Goal: Ask a question: Seek information or help from site administrators or community

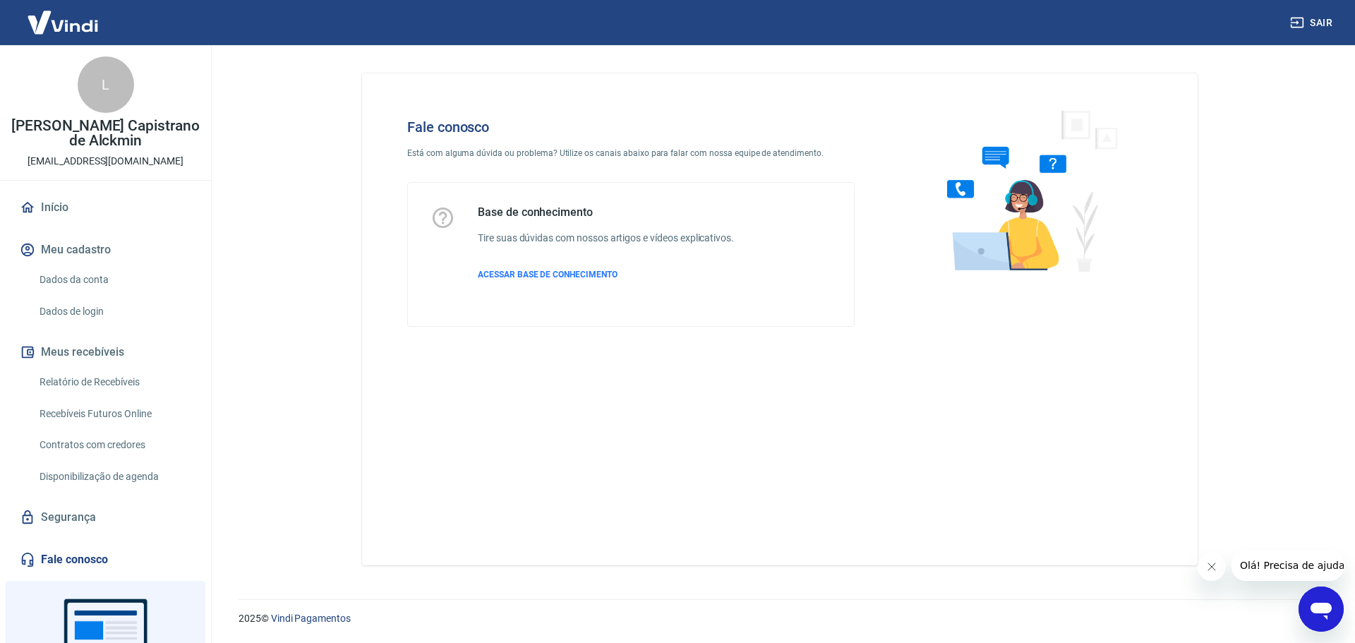
click at [1325, 611] on icon "Abrir janela de mensagens" at bounding box center [1320, 611] width 21 height 17
click at [1319, 577] on icon "Fechar janela de mensagens" at bounding box center [1320, 568] width 21 height 17
click at [1321, 617] on icon "Abrir janela de mensagens" at bounding box center [1320, 608] width 25 height 25
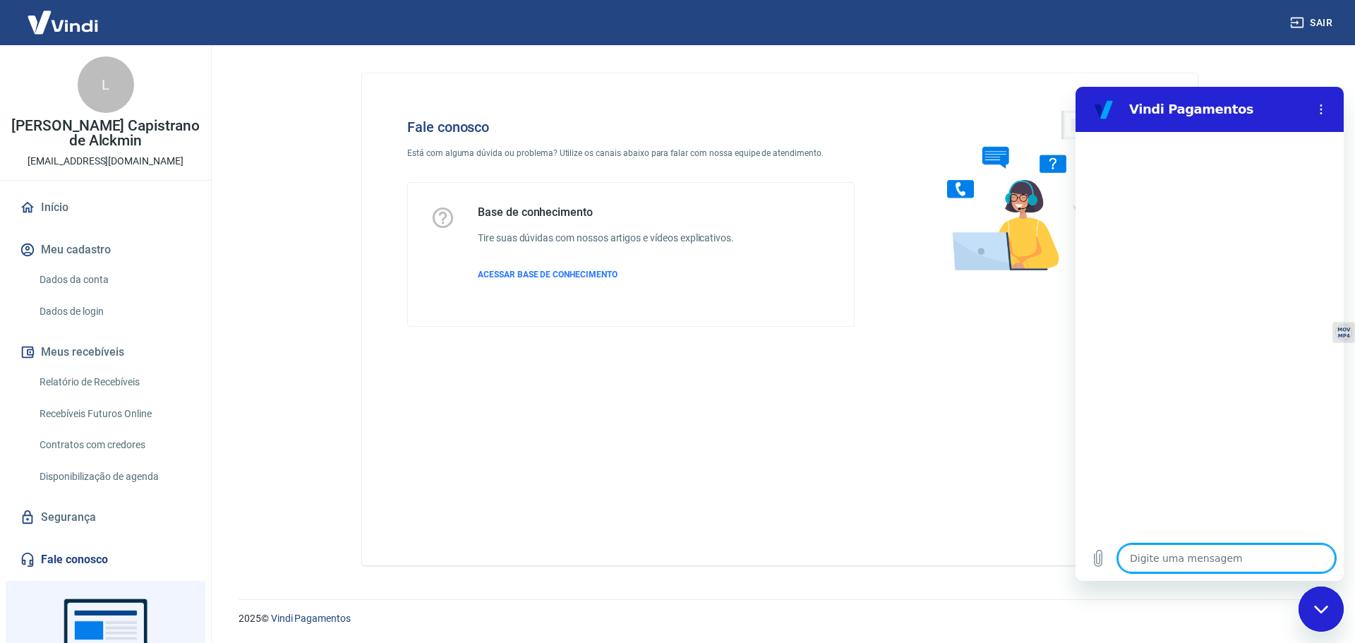
click at [1199, 559] on textarea at bounding box center [1226, 558] width 217 height 28
type textarea "B"
type textarea "x"
type textarea "Bo"
type textarea "x"
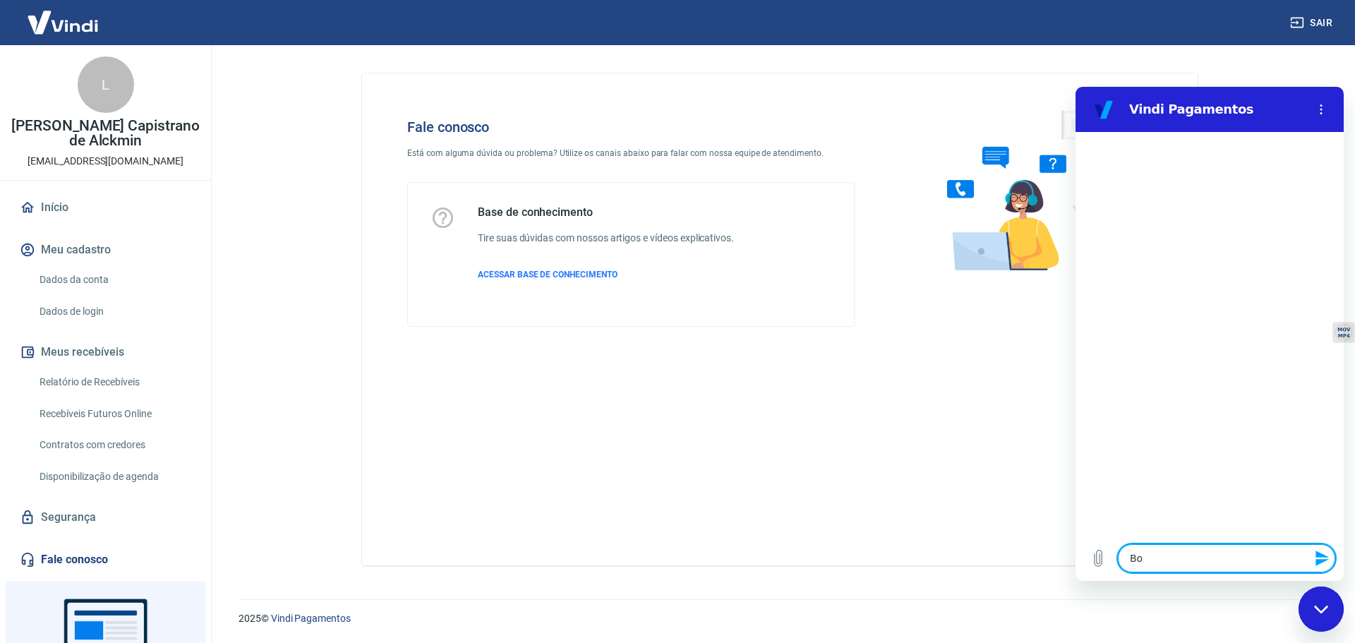
type textarea "Boa"
type textarea "x"
type textarea "Boa"
type textarea "x"
type textarea "Boa t"
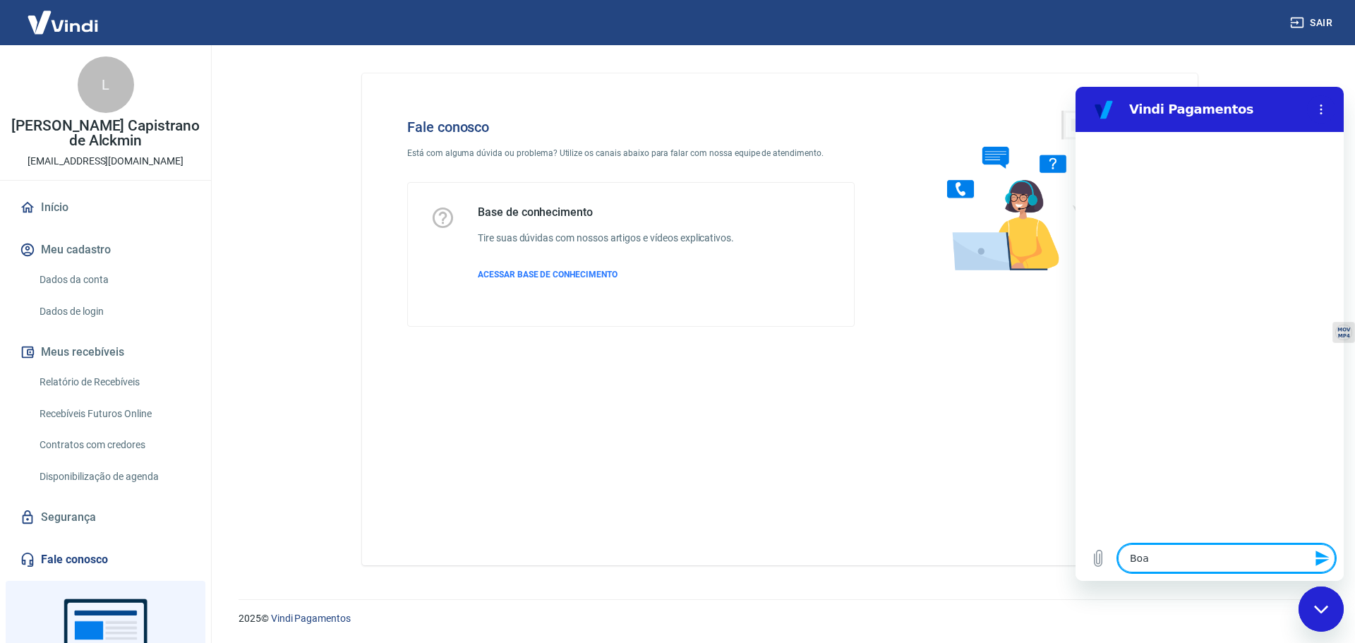
type textarea "x"
type textarea "Boa ta"
type textarea "x"
type textarea "Boa tar"
type textarea "x"
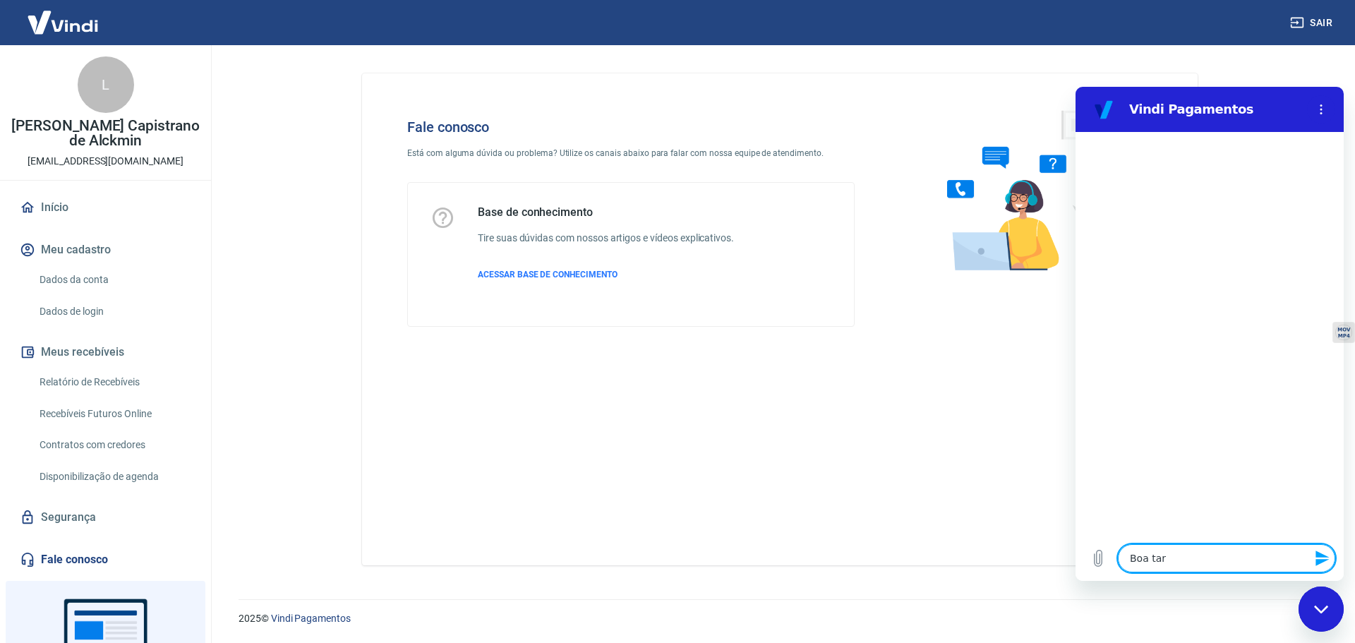
type textarea "Boa tard"
type textarea "x"
type textarea "Boa tarde"
type textarea "x"
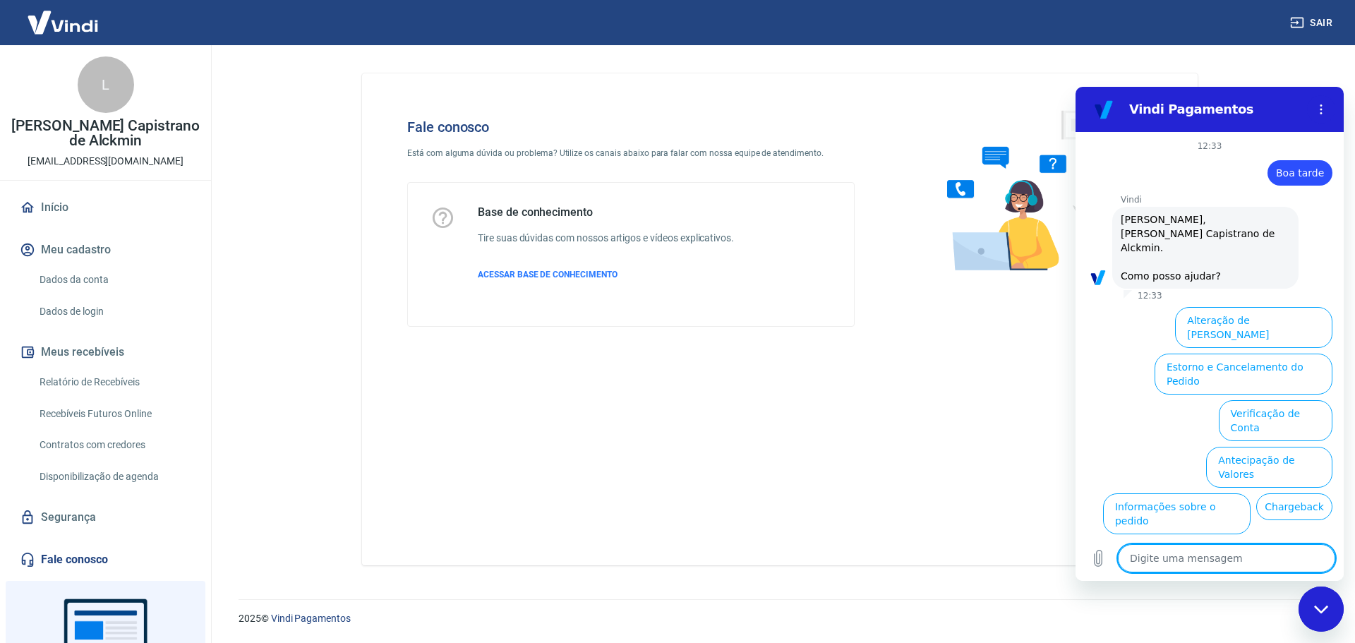
scroll to position [47, 0]
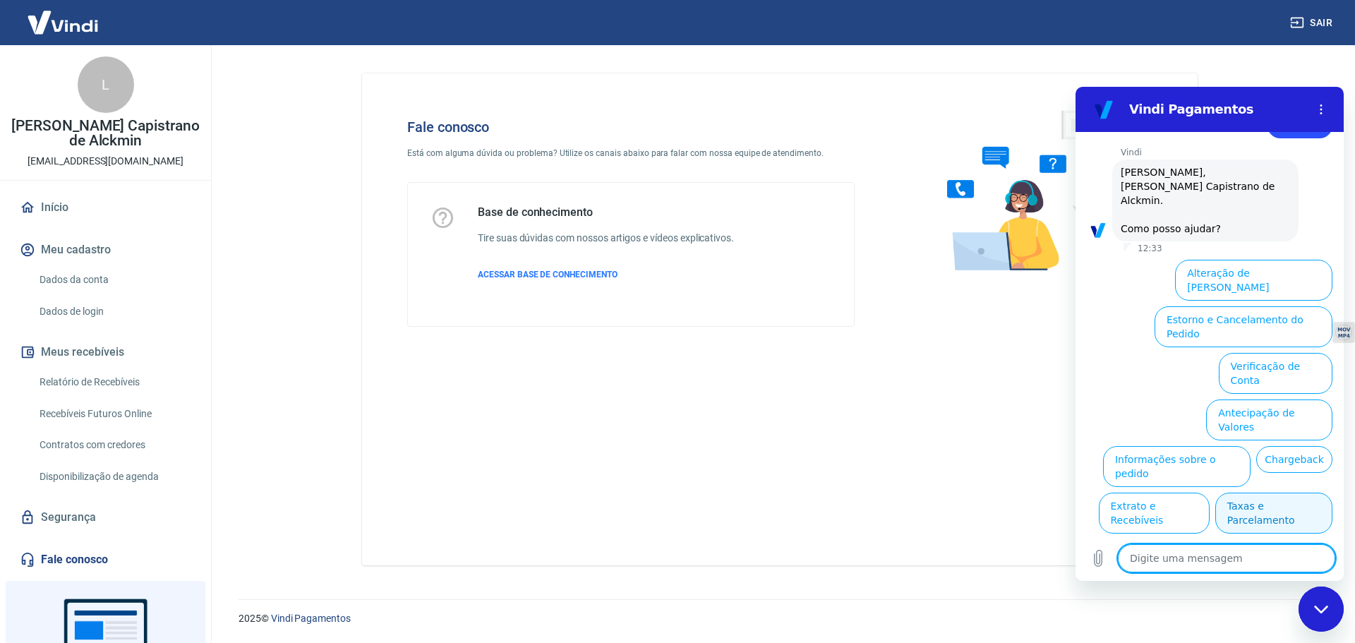
click at [1279, 492] on button "Taxas e Parcelamento" at bounding box center [1273, 512] width 117 height 41
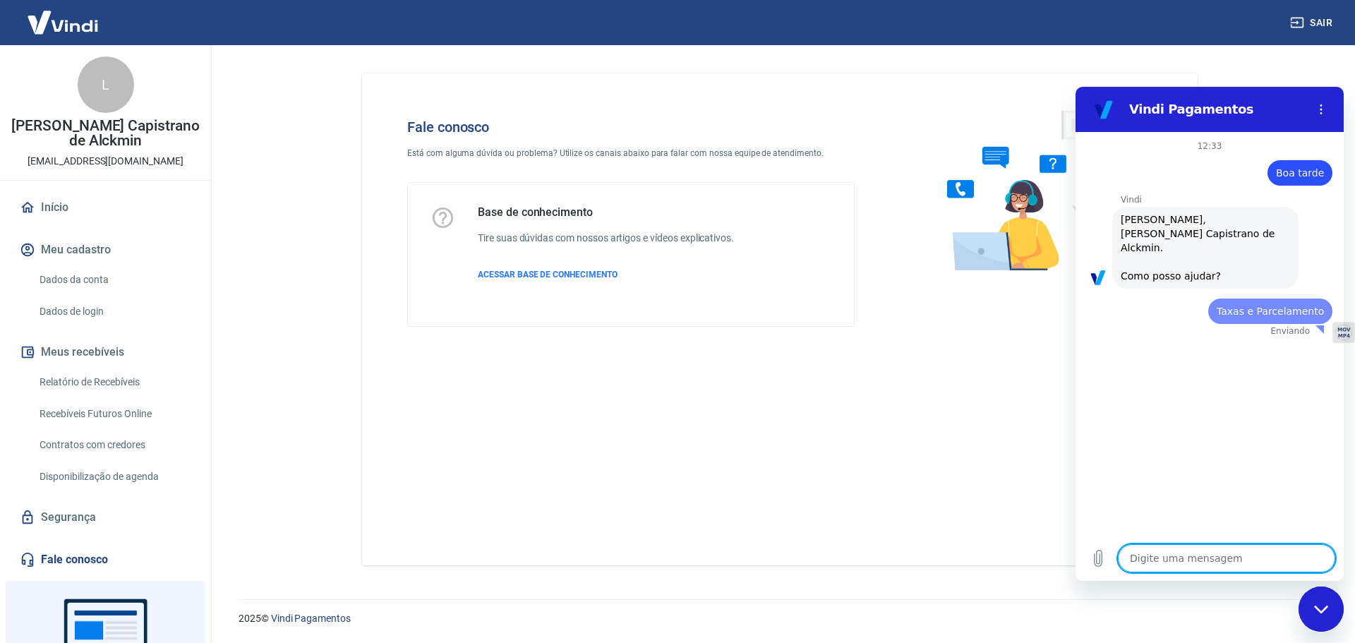
scroll to position [0, 0]
type textarea "x"
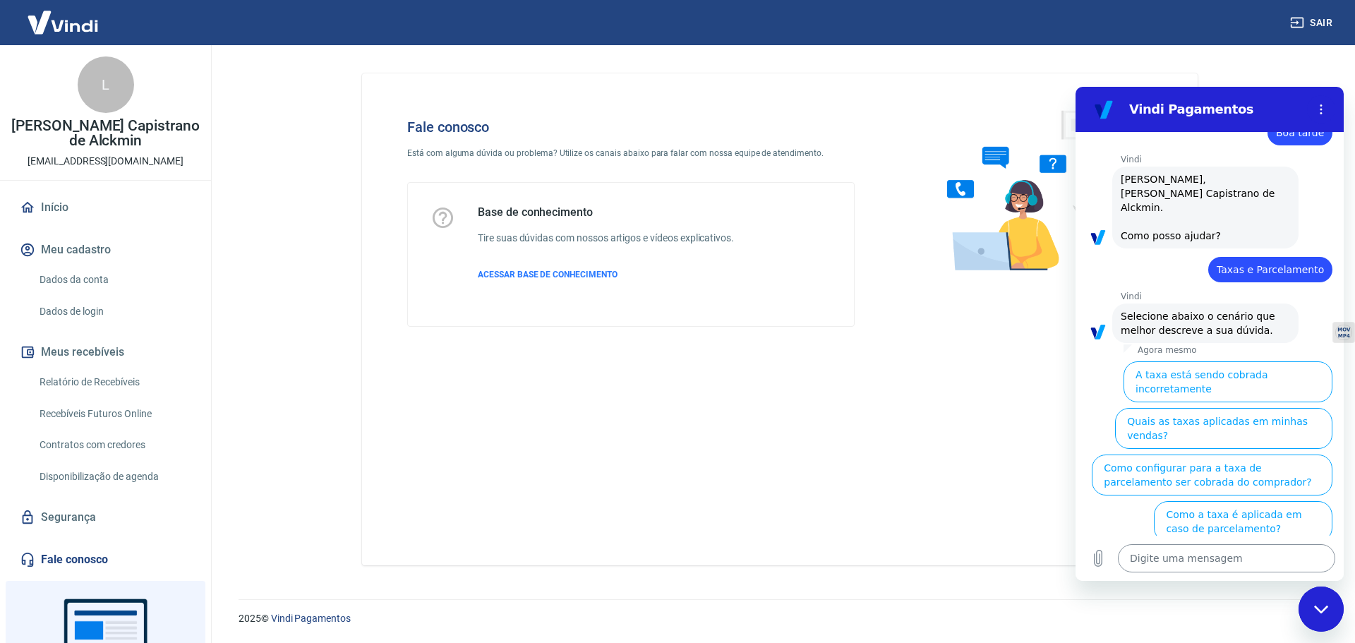
click at [1243, 560] on textarea at bounding box center [1226, 558] width 217 height 28
type textarea "a"
type textarea "x"
type textarea "at"
type textarea "x"
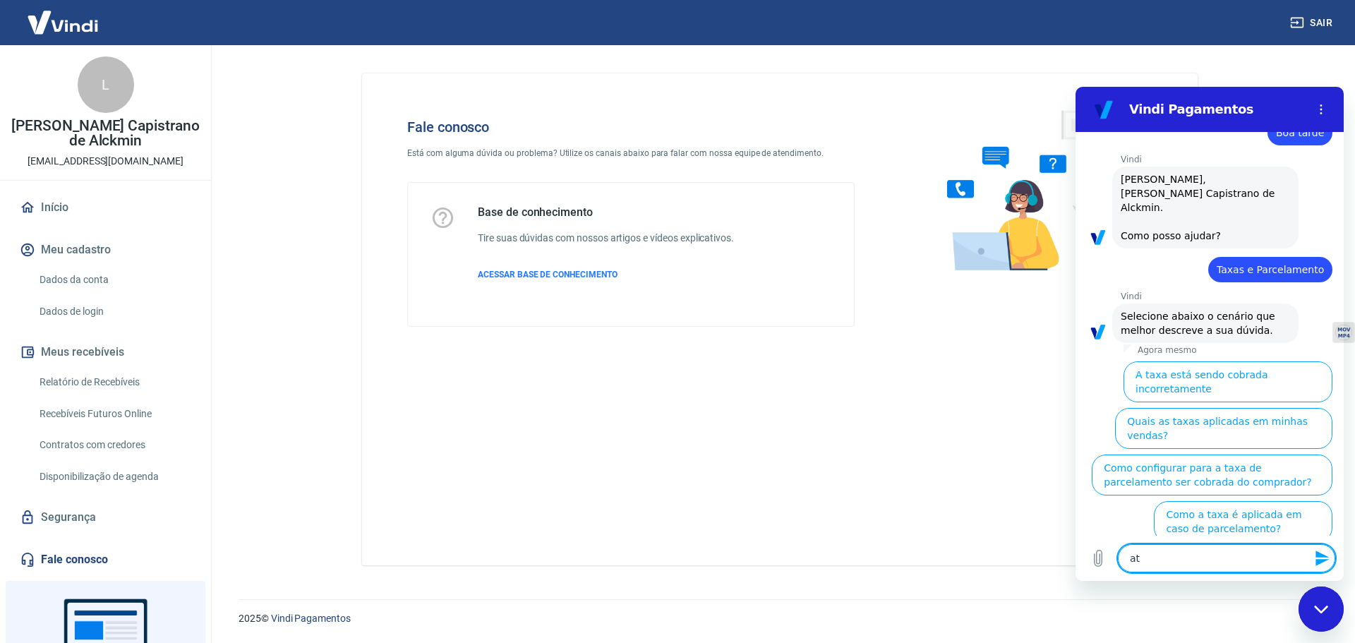
type textarea "ate"
type textarea "x"
type textarea "aten"
type textarea "x"
type textarea "atend"
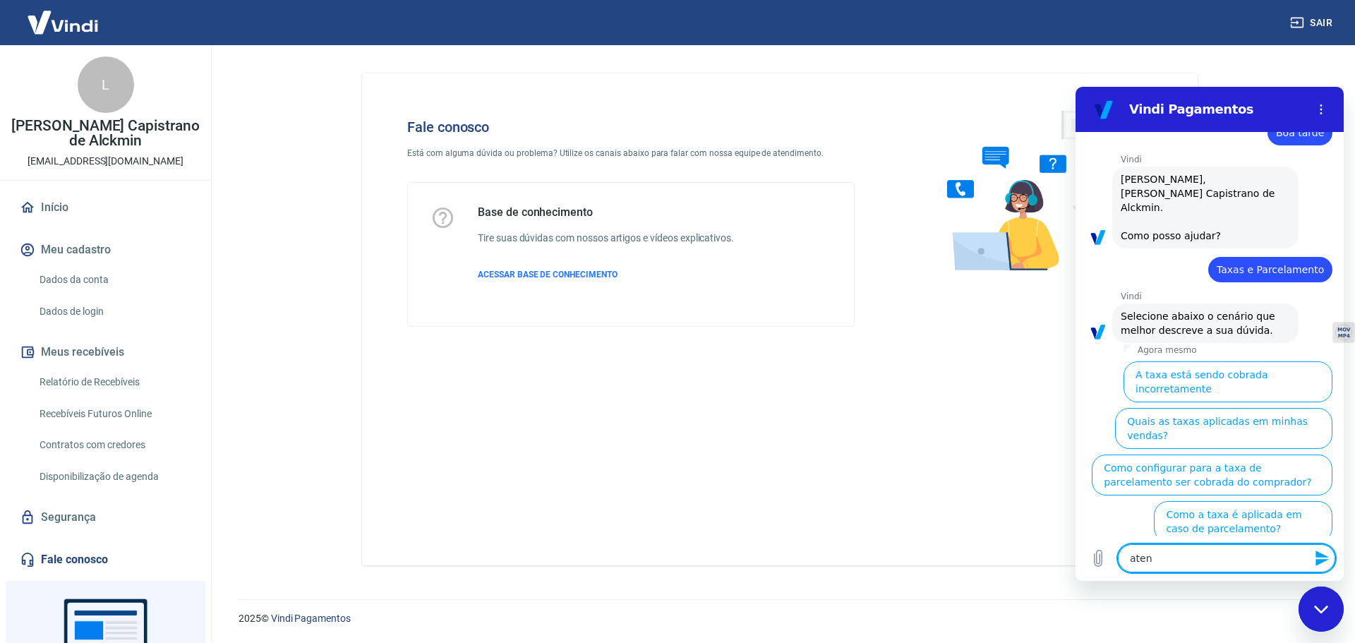
type textarea "x"
type textarea "atende"
type textarea "x"
type textarea "atenden"
type textarea "x"
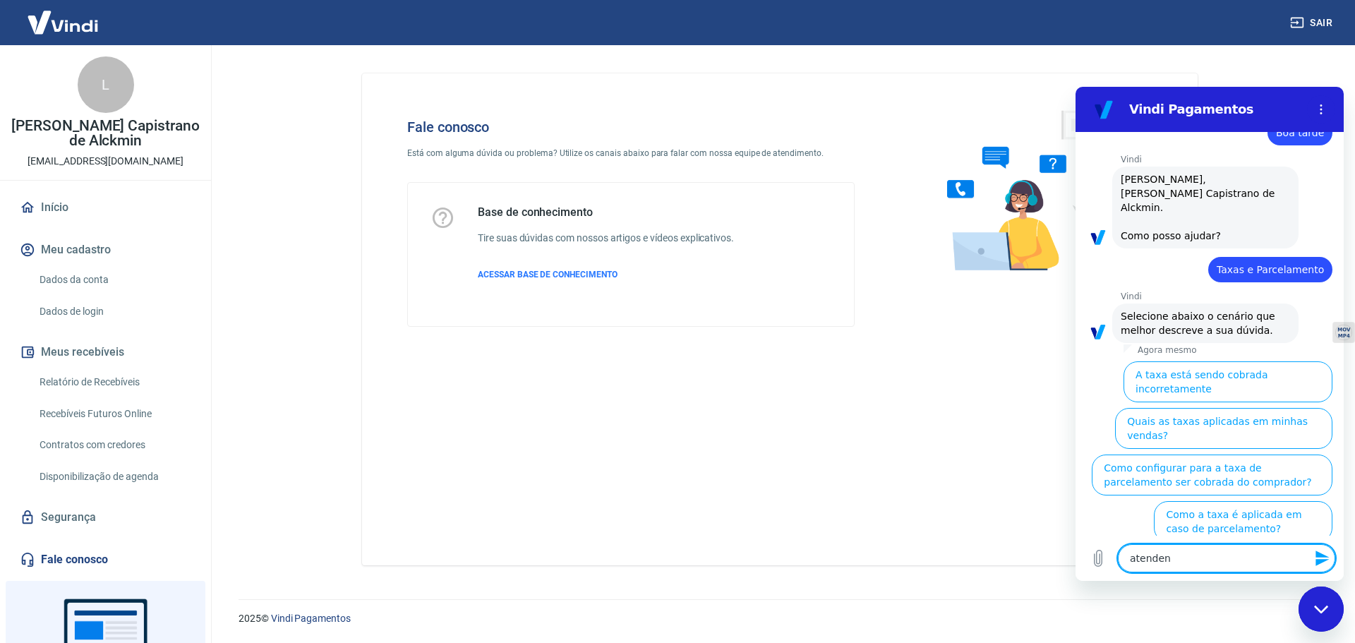
type textarea "atendent"
type textarea "x"
type textarea "atendente"
type textarea "x"
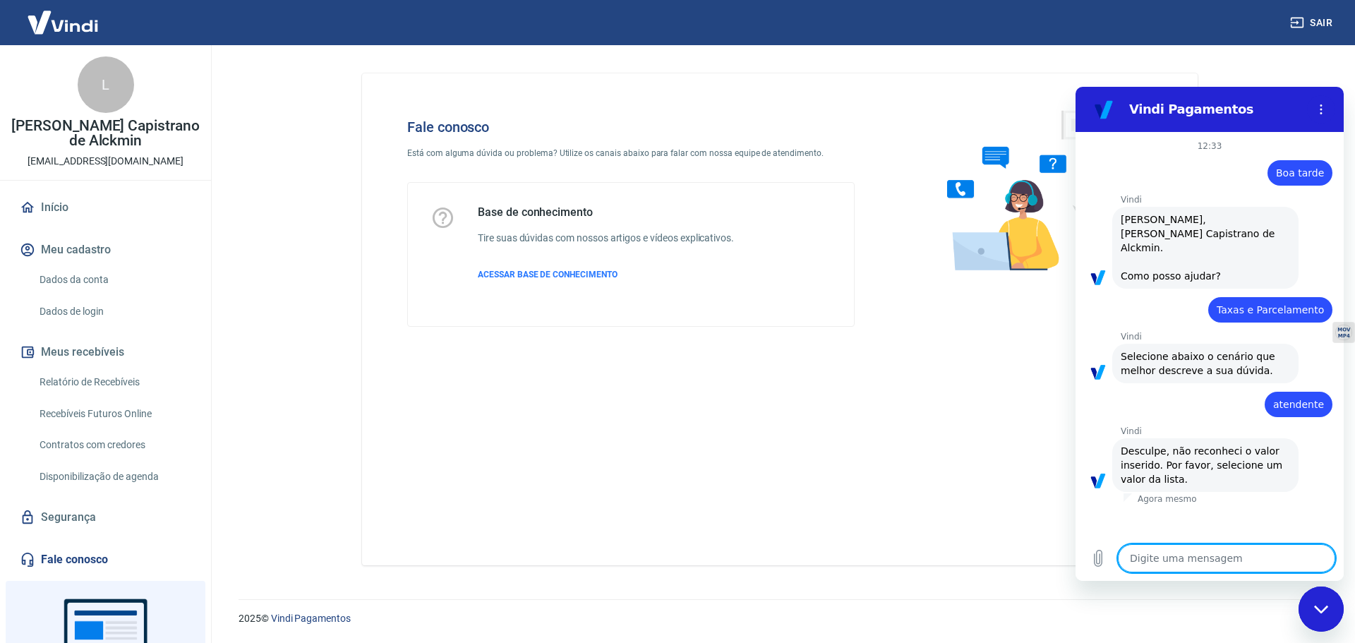
click at [1315, 613] on icon "Fechar janela de mensagens" at bounding box center [1321, 609] width 15 height 9
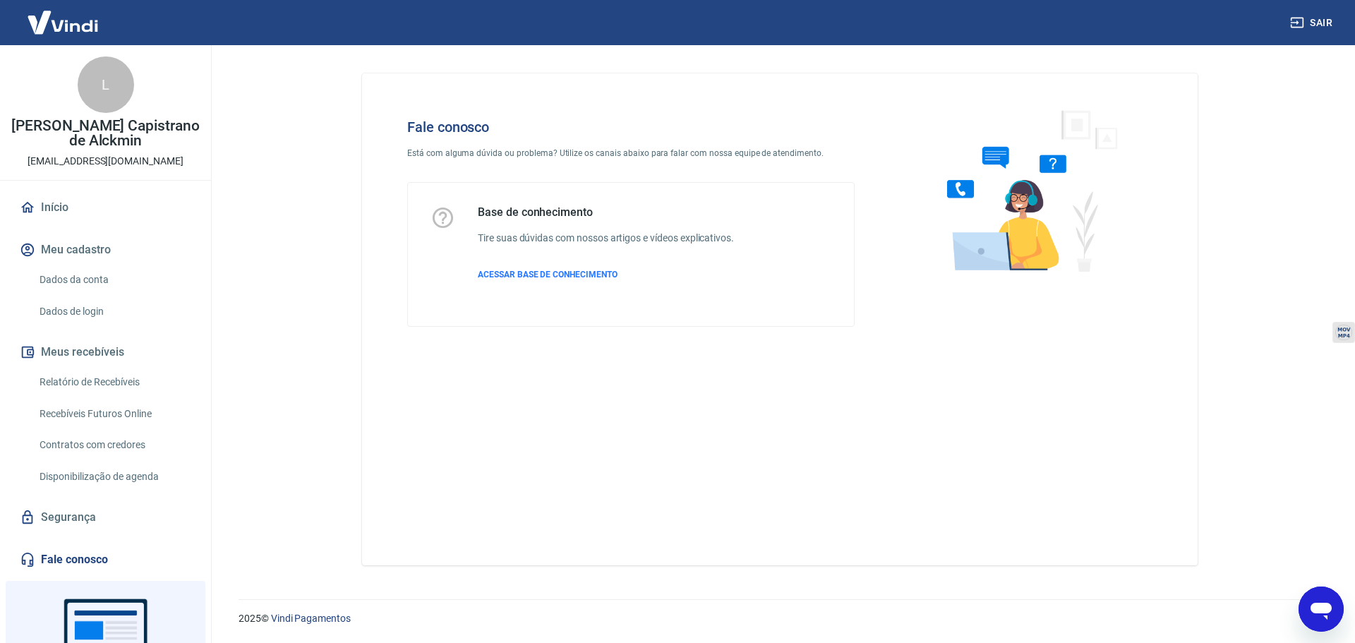
click at [1315, 613] on icon "Abrir janela de mensagens" at bounding box center [1320, 608] width 25 height 25
type textarea "x"
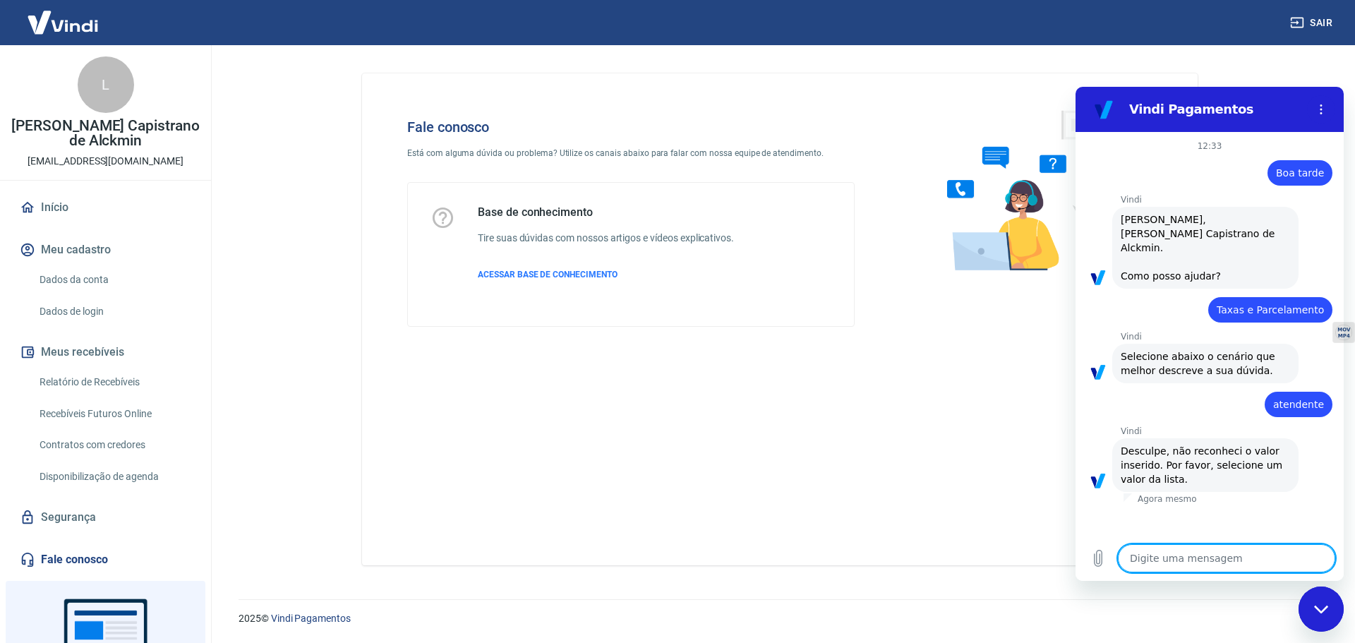
type textarea "B"
type textarea "x"
type textarea "Bo"
type textarea "x"
type textarea "Boa"
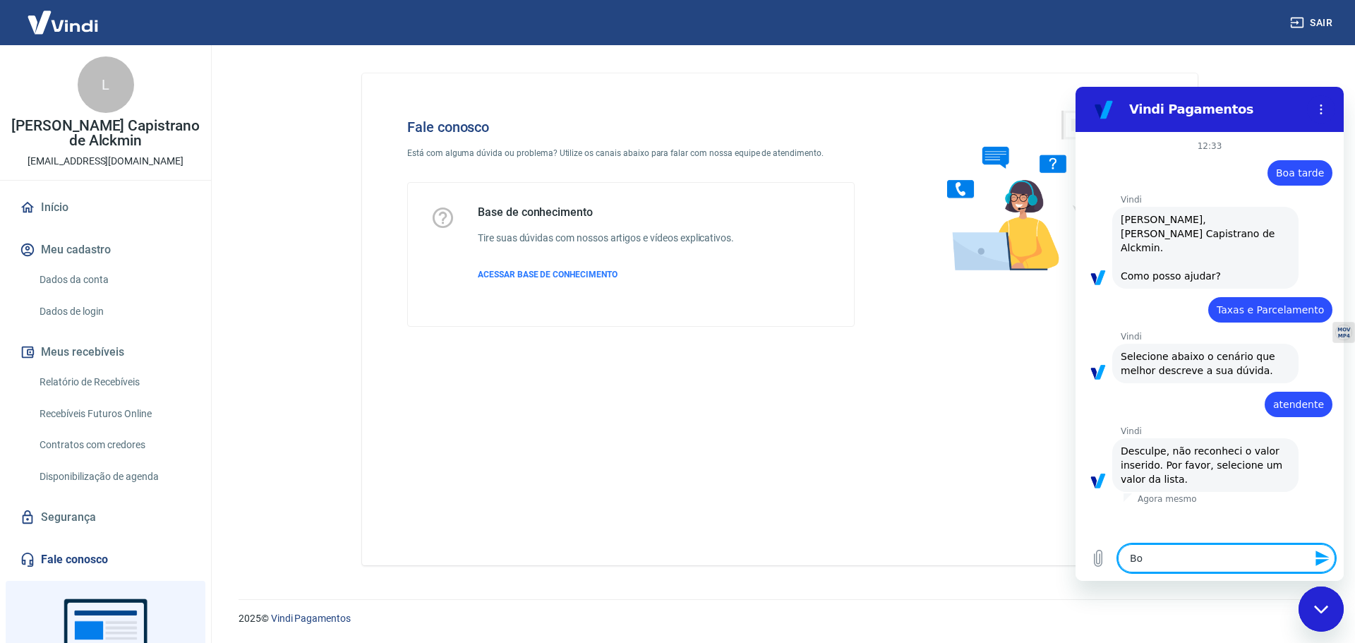
type textarea "x"
type textarea "Boa"
type textarea "x"
type textarea "Boa t"
type textarea "x"
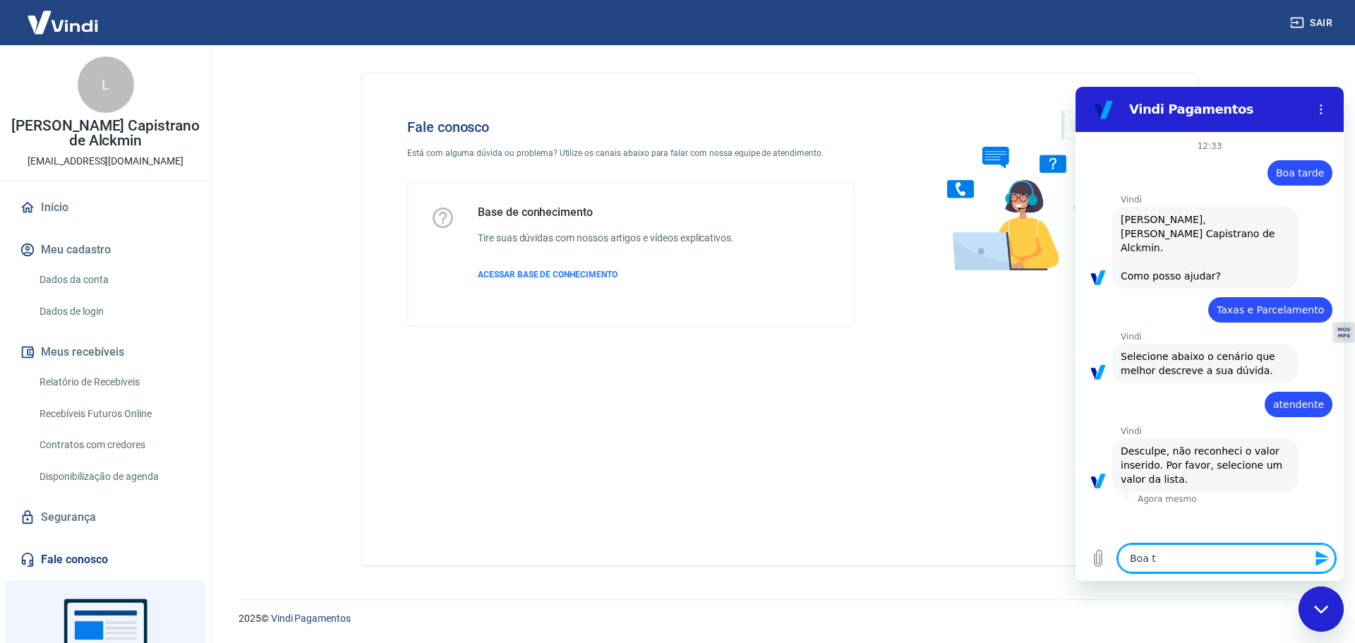
type textarea "Boa ta"
type textarea "x"
type textarea "Boa tar"
type textarea "x"
type textarea "Boa tare"
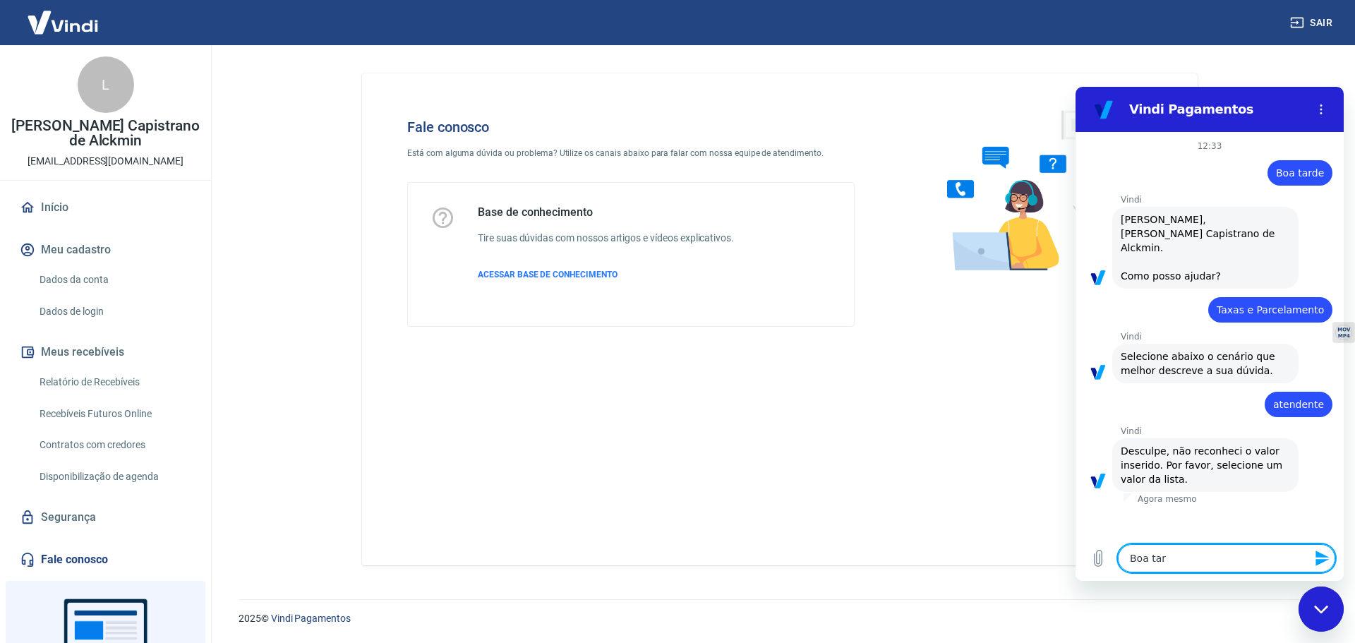
type textarea "x"
type textarea "Boa tared"
type textarea "x"
type textarea "Boa tare"
type textarea "x"
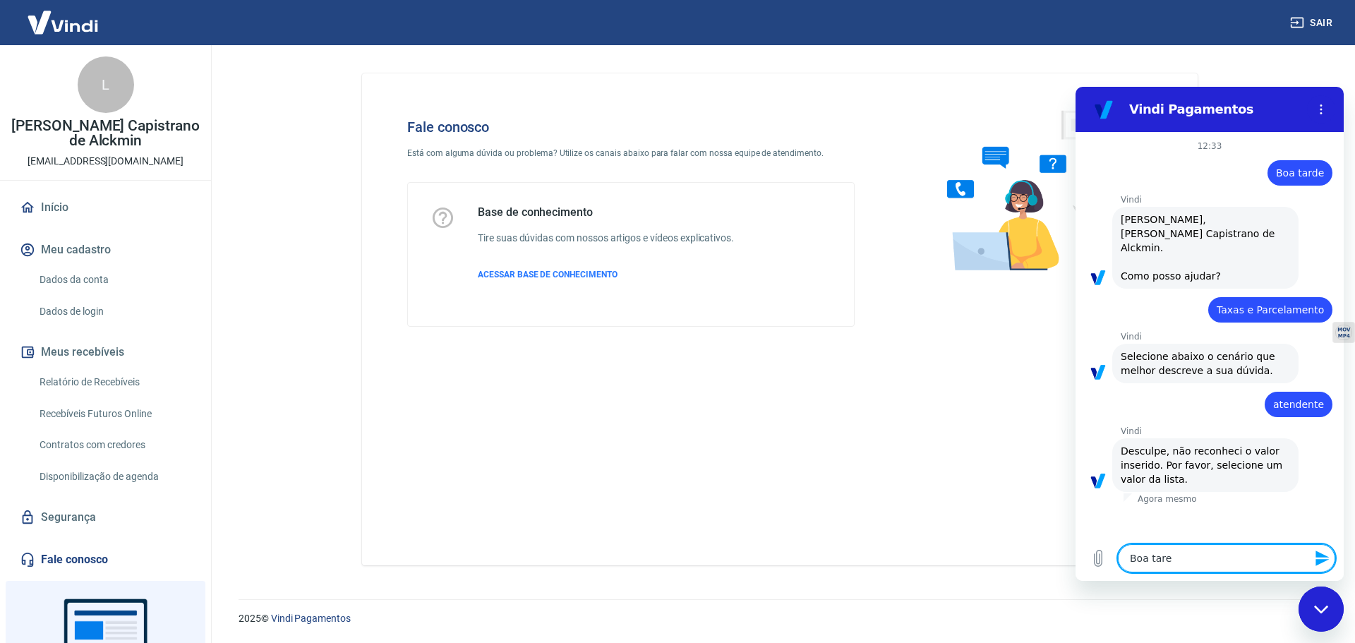
type textarea "Boa tar"
type textarea "x"
type textarea "Boa tard"
type textarea "x"
type textarea "Boa tarde"
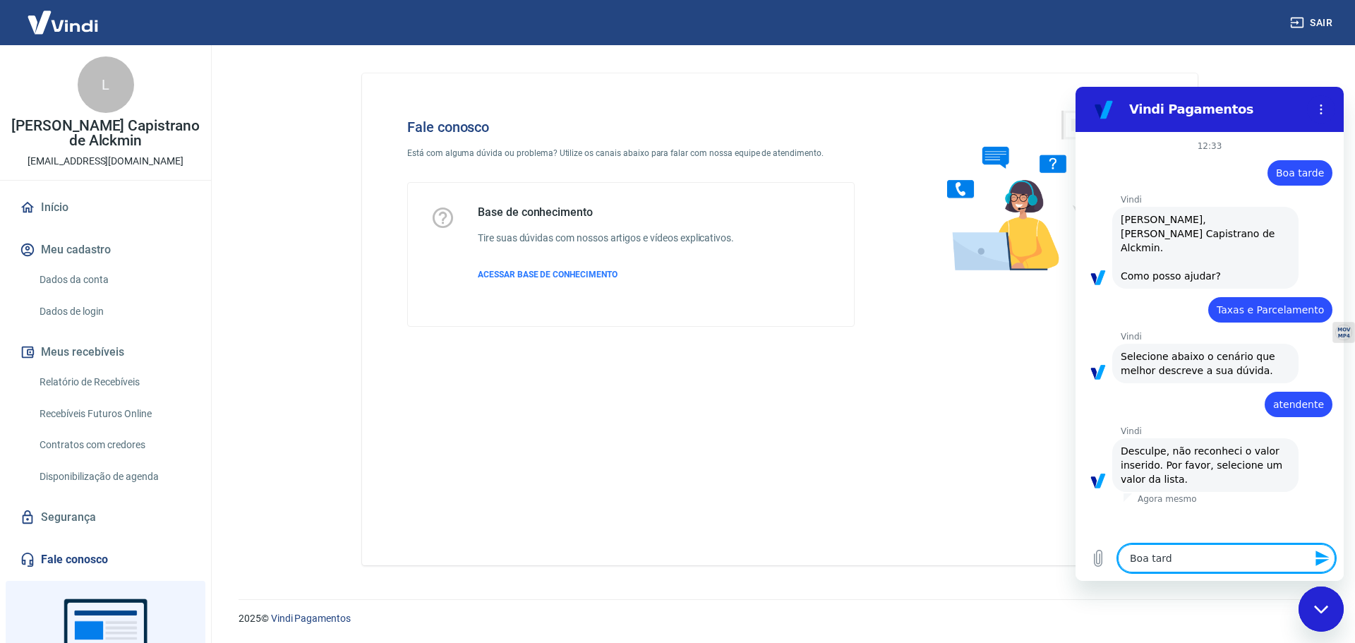
type textarea "x"
click at [1317, 108] on icon "Menu de opções" at bounding box center [1320, 109] width 11 height 11
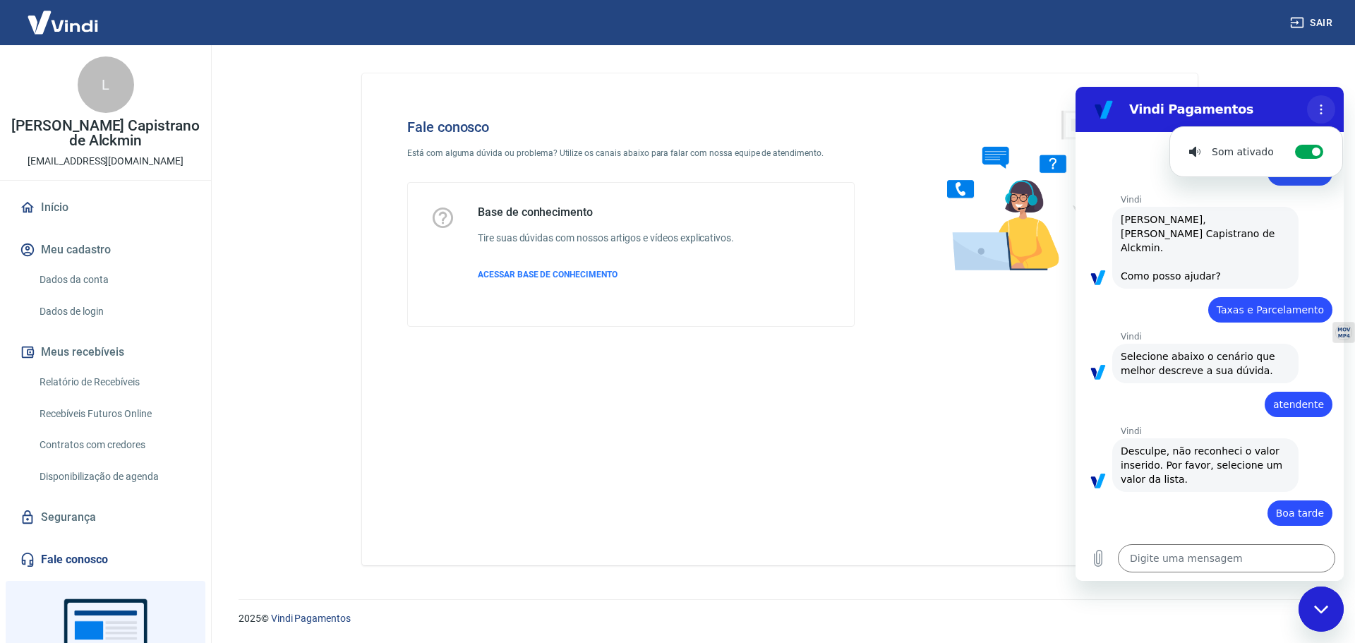
click at [1317, 108] on icon "Menu de opções" at bounding box center [1320, 109] width 11 height 11
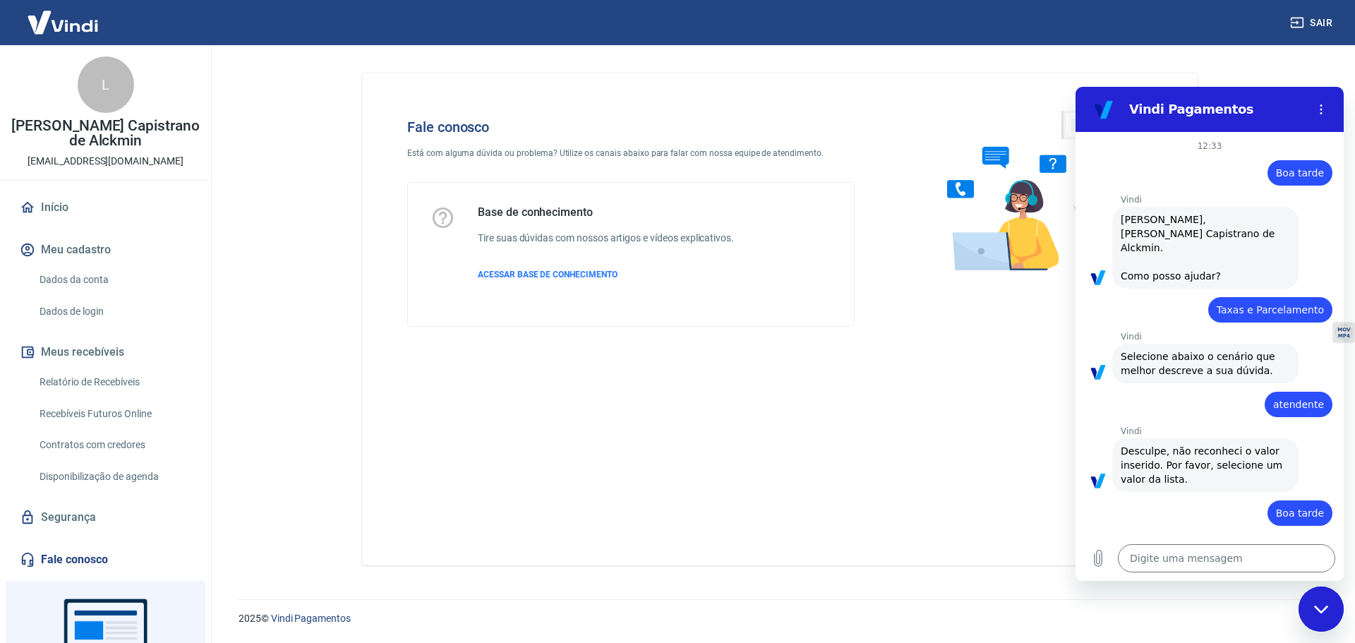
click at [1161, 109] on h2 "Vindi Pagamentos" at bounding box center [1215, 109] width 172 height 17
click at [89, 560] on link "Fale conosco" at bounding box center [105, 559] width 177 height 31
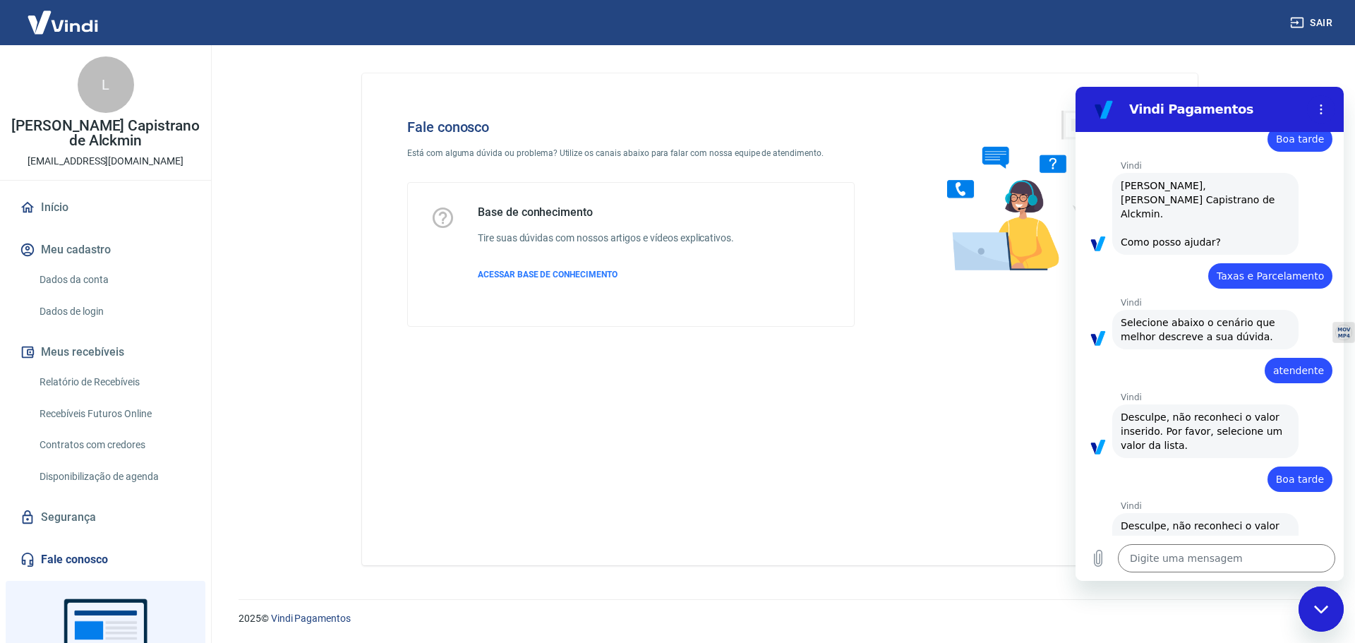
scroll to position [67, 0]
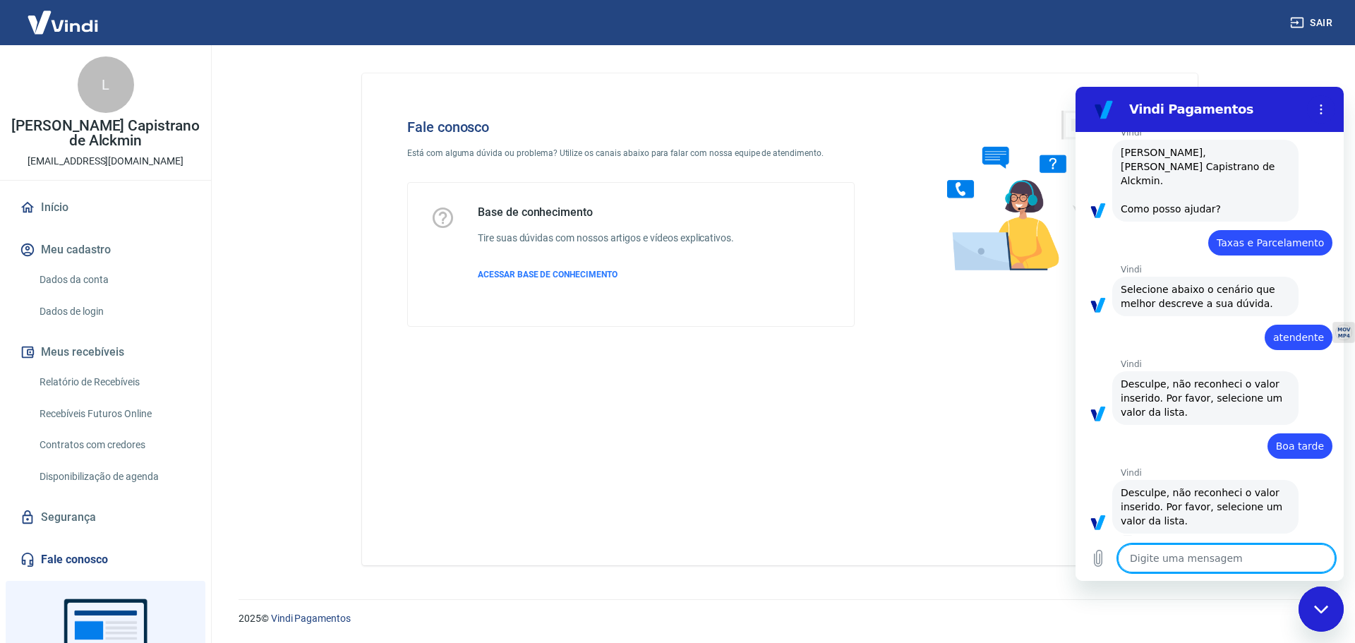
click at [1260, 561] on textarea at bounding box center [1226, 558] width 217 height 28
click at [1104, 561] on icon "Carregar arquivo" at bounding box center [1097, 558] width 17 height 17
click at [1205, 558] on textarea at bounding box center [1226, 558] width 217 height 28
type textarea "F"
type textarea "x"
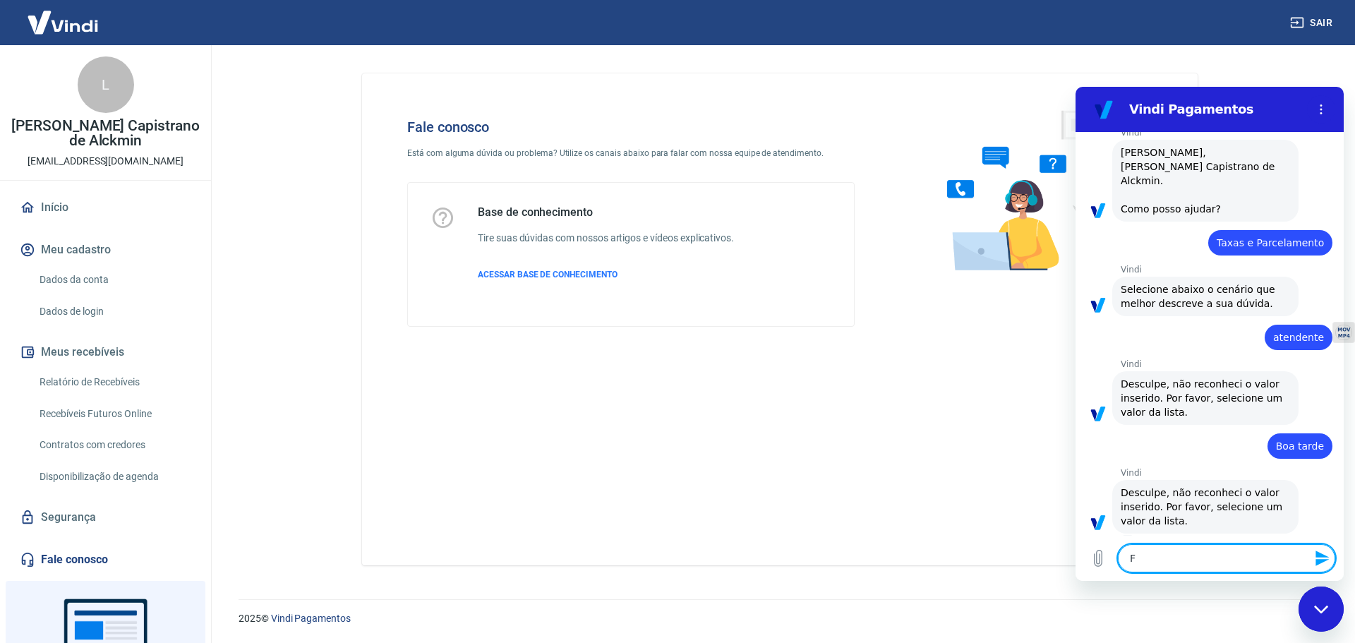
type textarea "Fi"
type textarea "x"
type textarea "Fiz"
type textarea "x"
type textarea "Fiz"
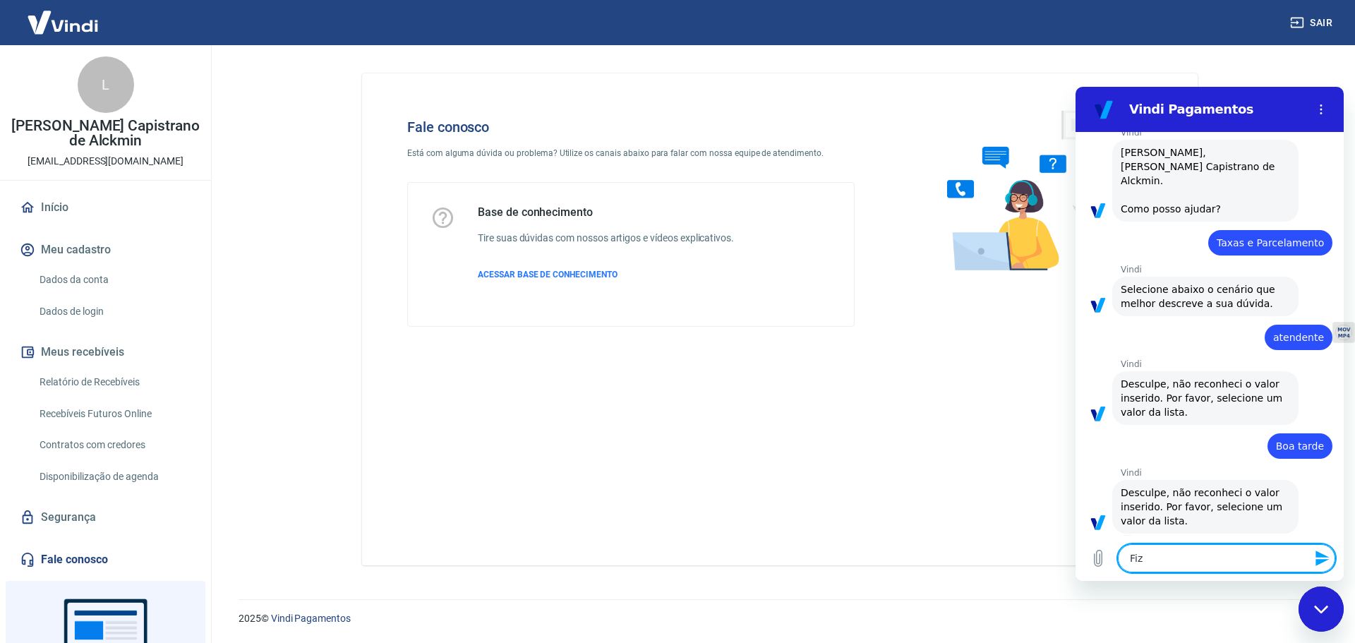
type textarea "x"
type textarea "Fiz c"
type textarea "x"
type textarea "Fiz co"
type textarea "x"
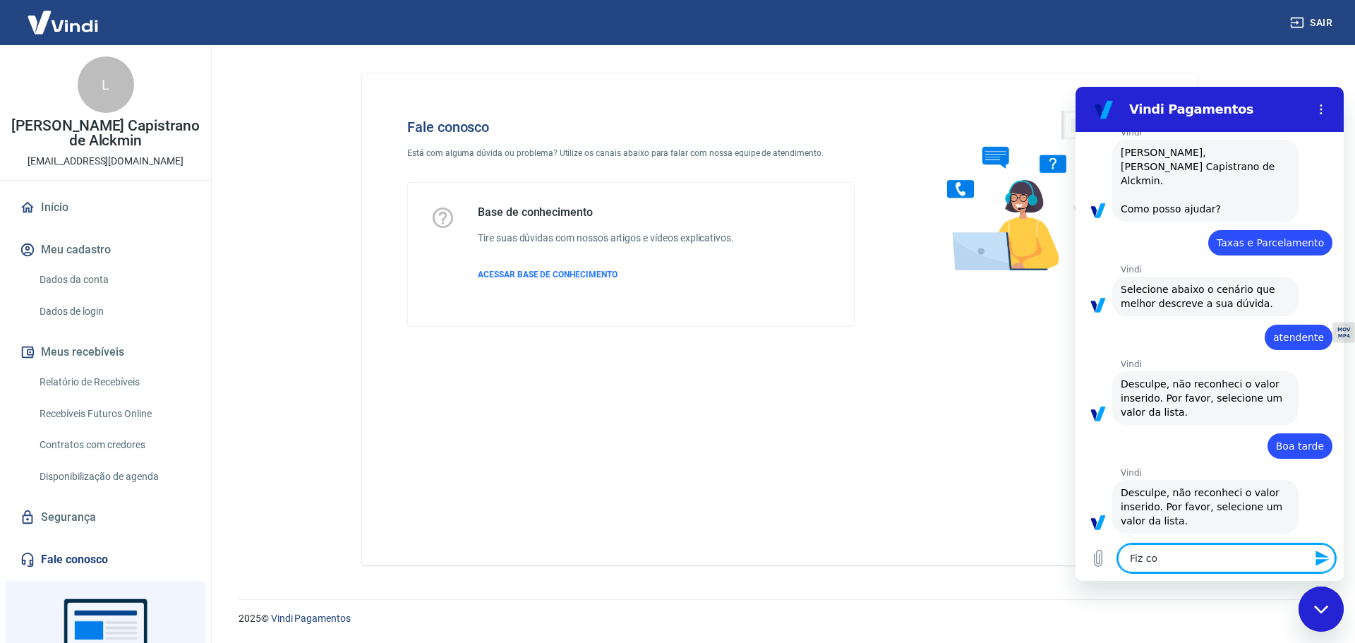
type textarea "Fiz con"
type textarea "x"
type textarea "Fiz cont"
type textarea "x"
type textarea "Fiz conta"
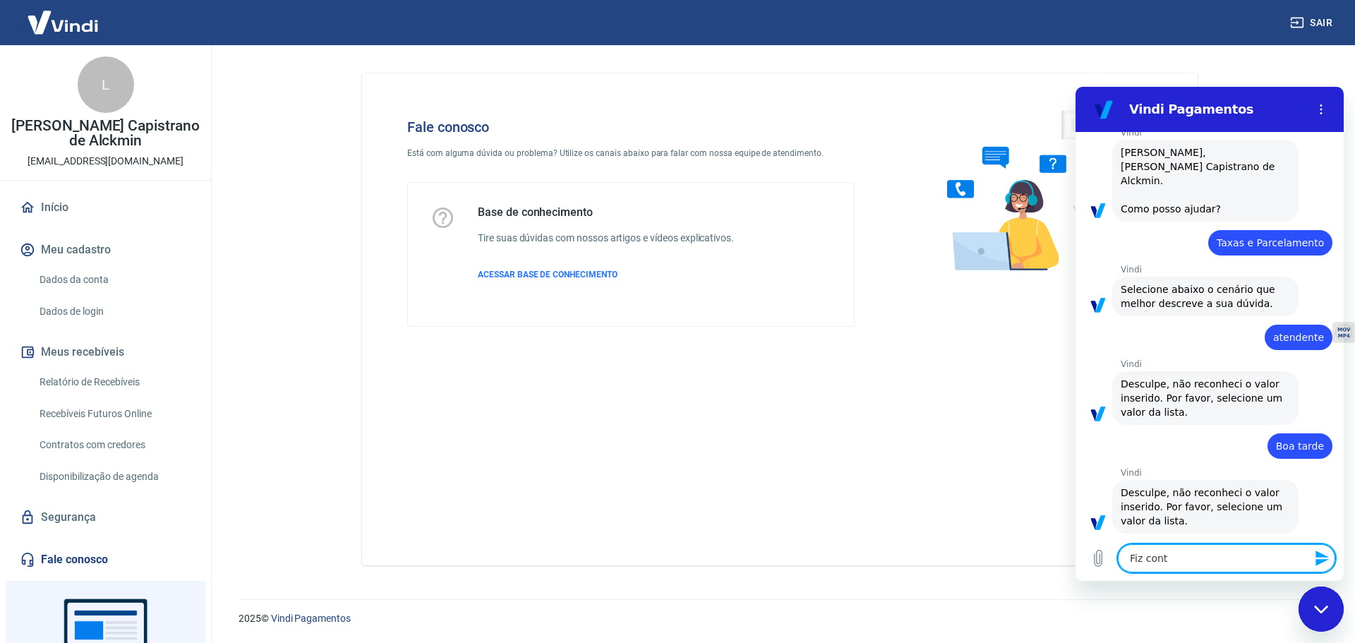
type textarea "x"
type textarea "Fiz contat"
type textarea "x"
type textarea "Fiz contat"
type textarea "x"
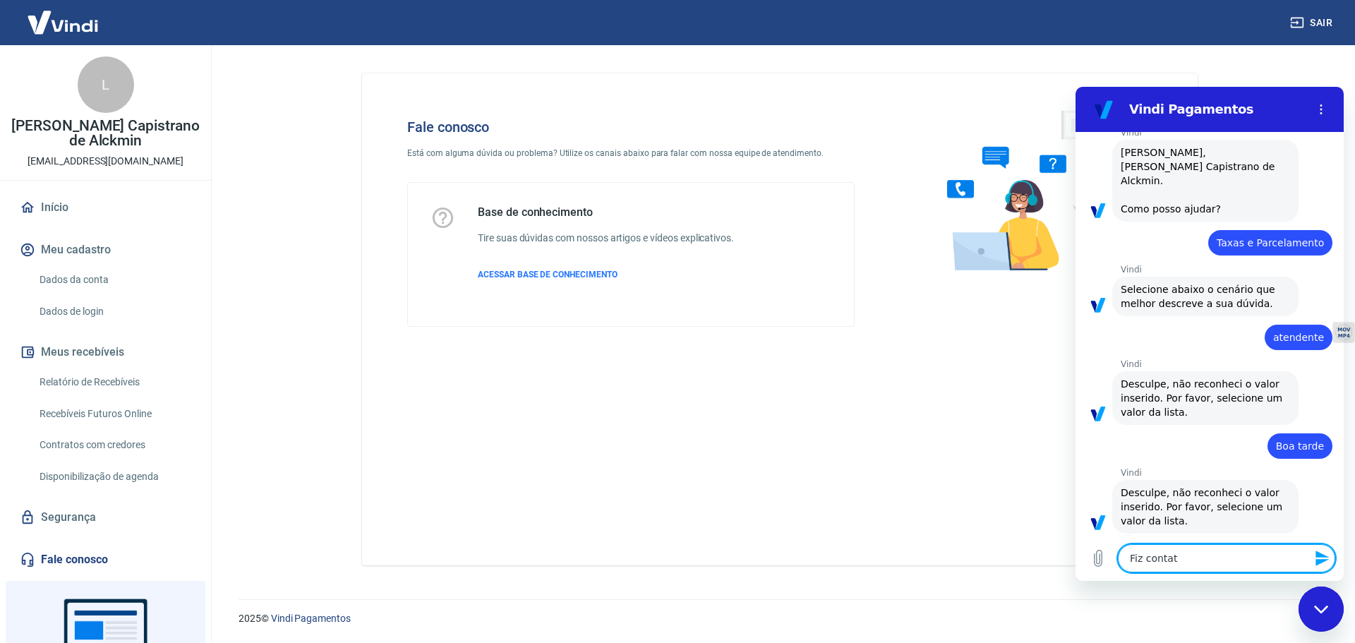
type textarea "Fiz contat"
type textarea "x"
type textarea "Fiz contato"
type textarea "x"
type textarea "Fiz contato"
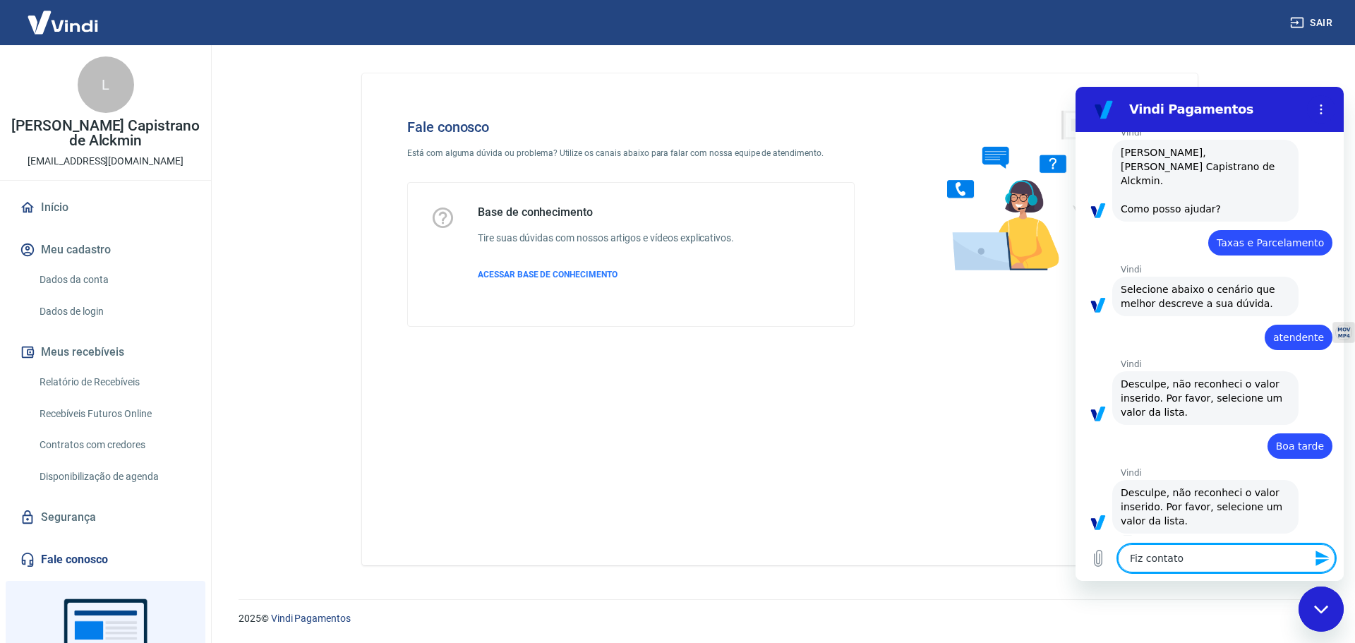
type textarea "x"
type textarea "Fiz contato n"
type textarea "x"
type textarea "Fiz contato"
type textarea "x"
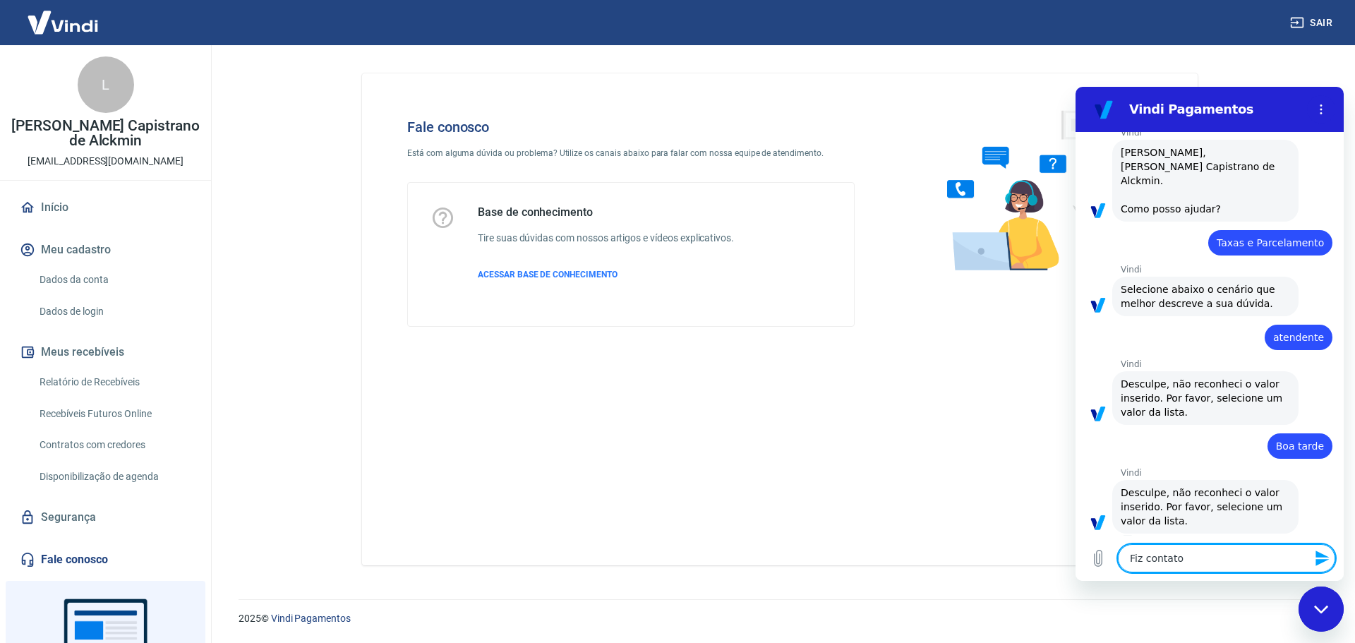
type textarea "Fiz contato"
type textarea "x"
type textarea "Fiz contat"
type textarea "x"
type textarea "Fiz conta"
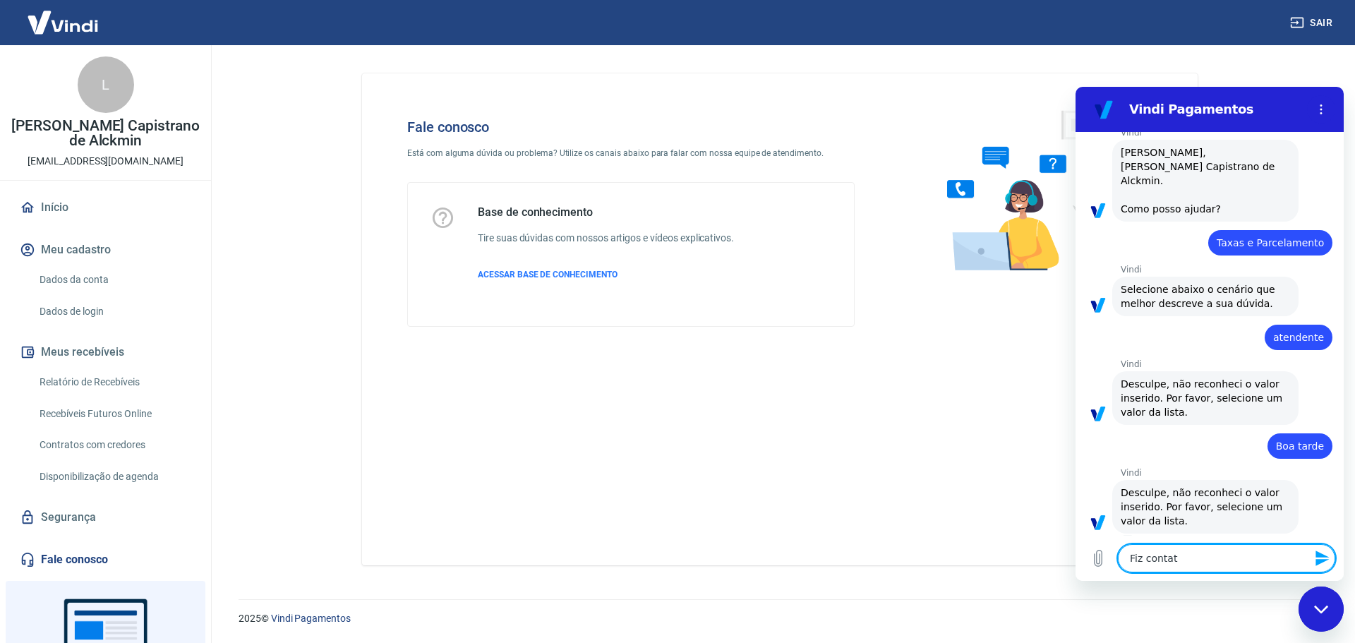
type textarea "x"
type textarea "Fiz cont"
type textarea "x"
type textarea "Fiz con"
type textarea "x"
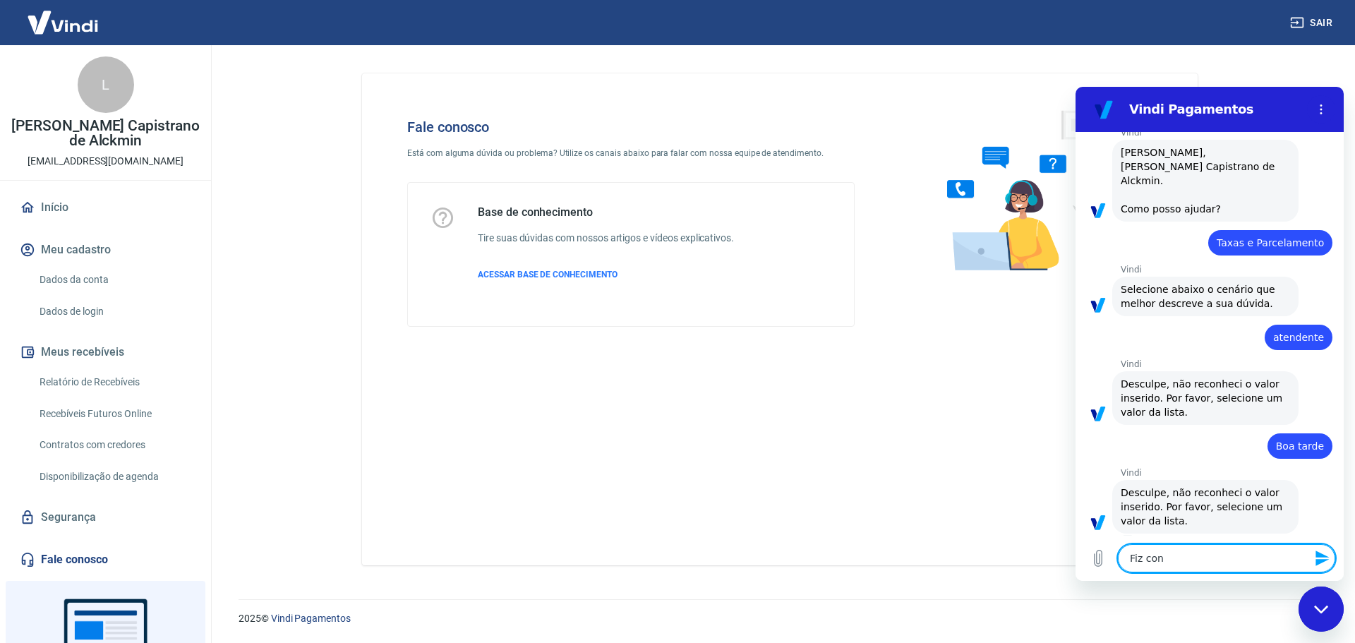
type textarea "Fiz co"
type textarea "x"
type textarea "Fiz c"
type textarea "x"
type textarea "Fiz"
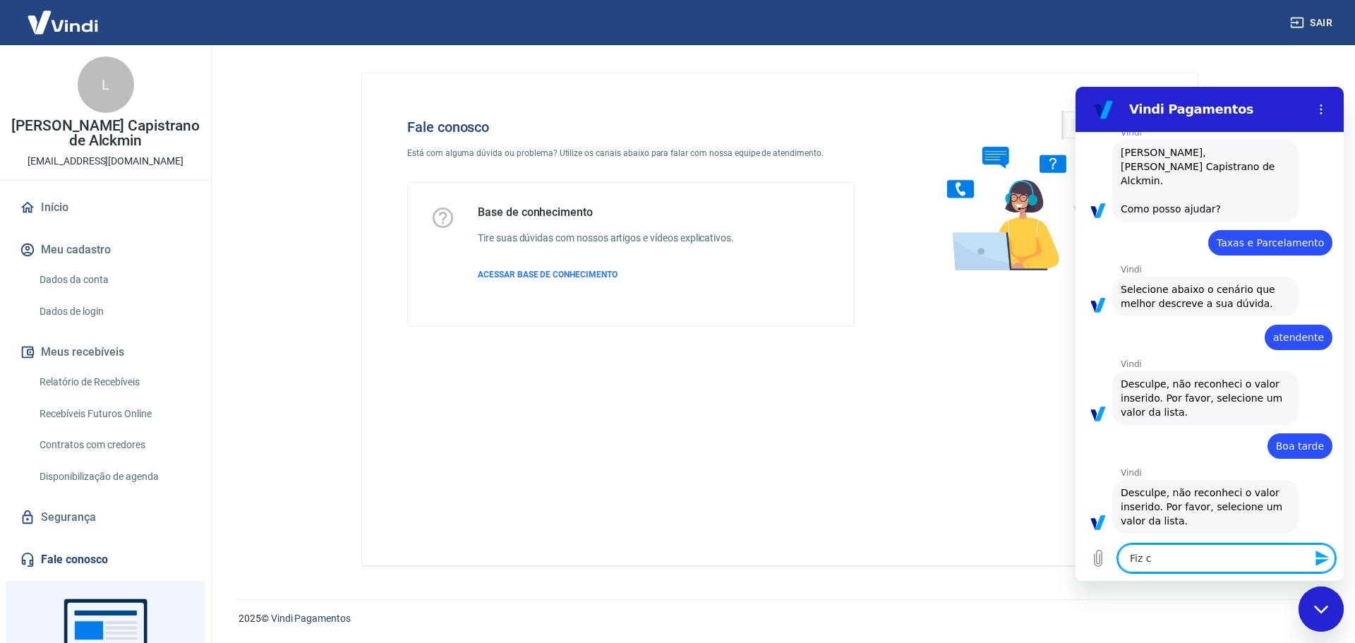
type textarea "x"
type textarea "Fiz"
type textarea "x"
type textarea "Fi"
type textarea "x"
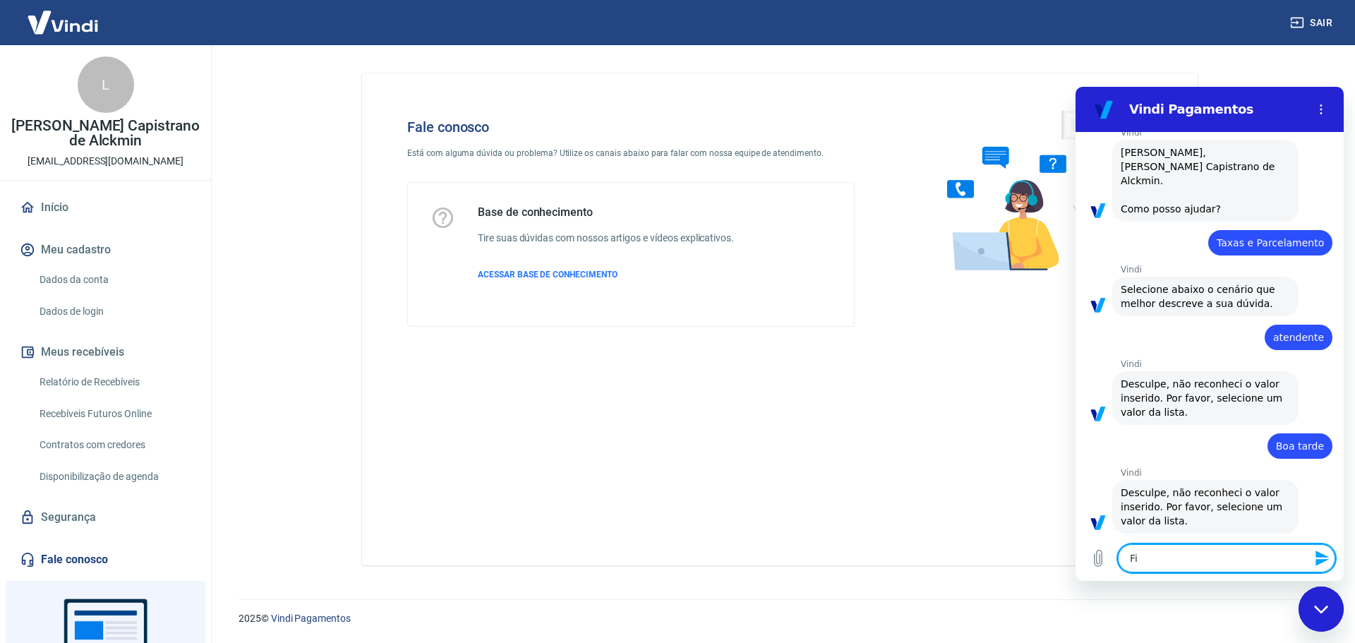
type textarea "F"
type textarea "x"
type textarea "a"
type textarea "x"
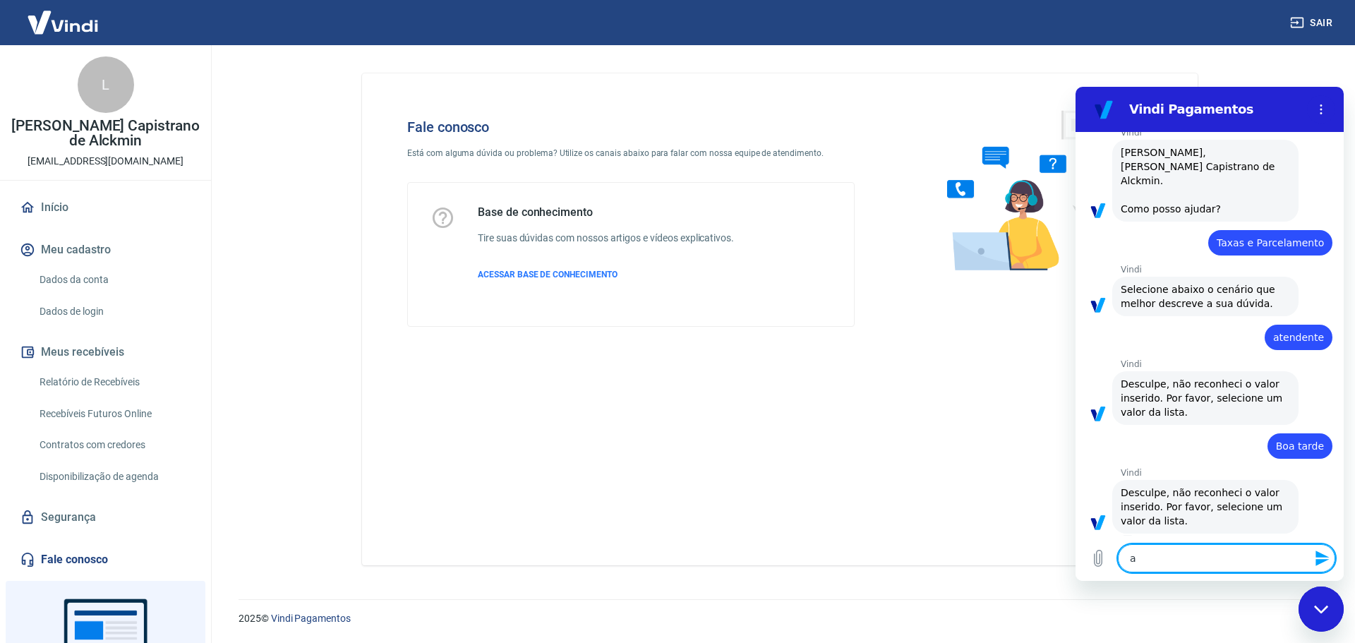
type textarea "at"
type textarea "x"
type textarea "atn"
type textarea "x"
type textarea "at"
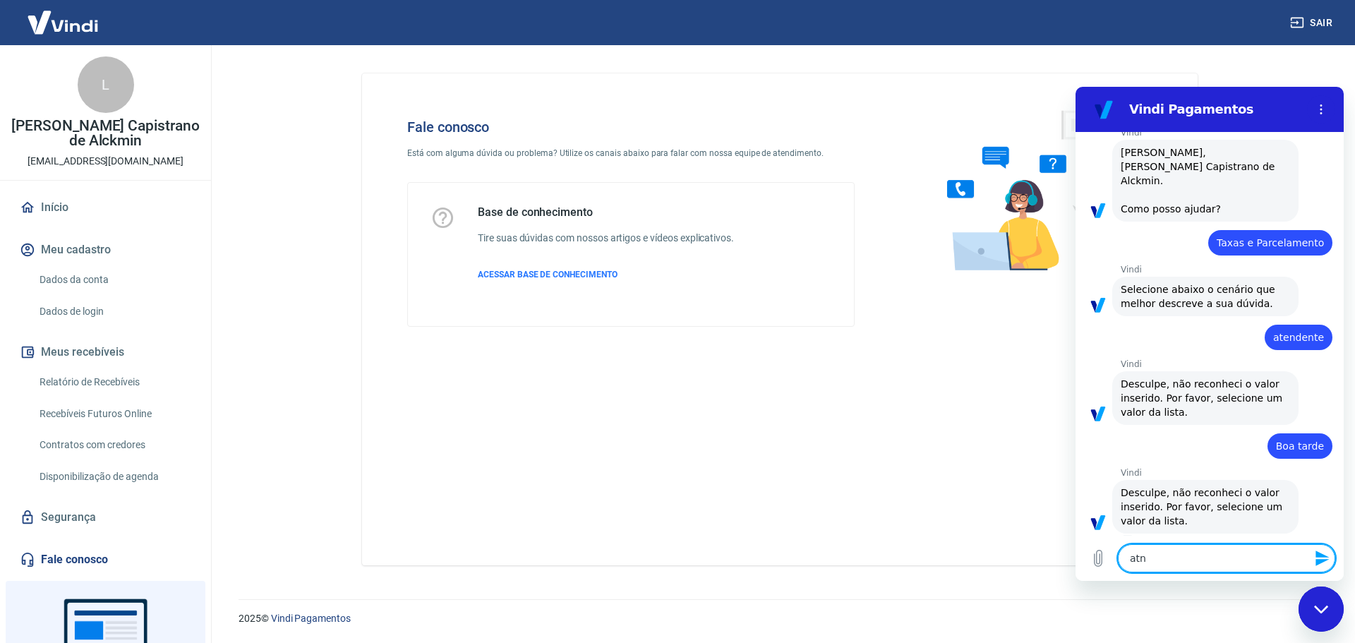
type textarea "x"
type textarea "ate"
type textarea "x"
type textarea "aten"
type textarea "x"
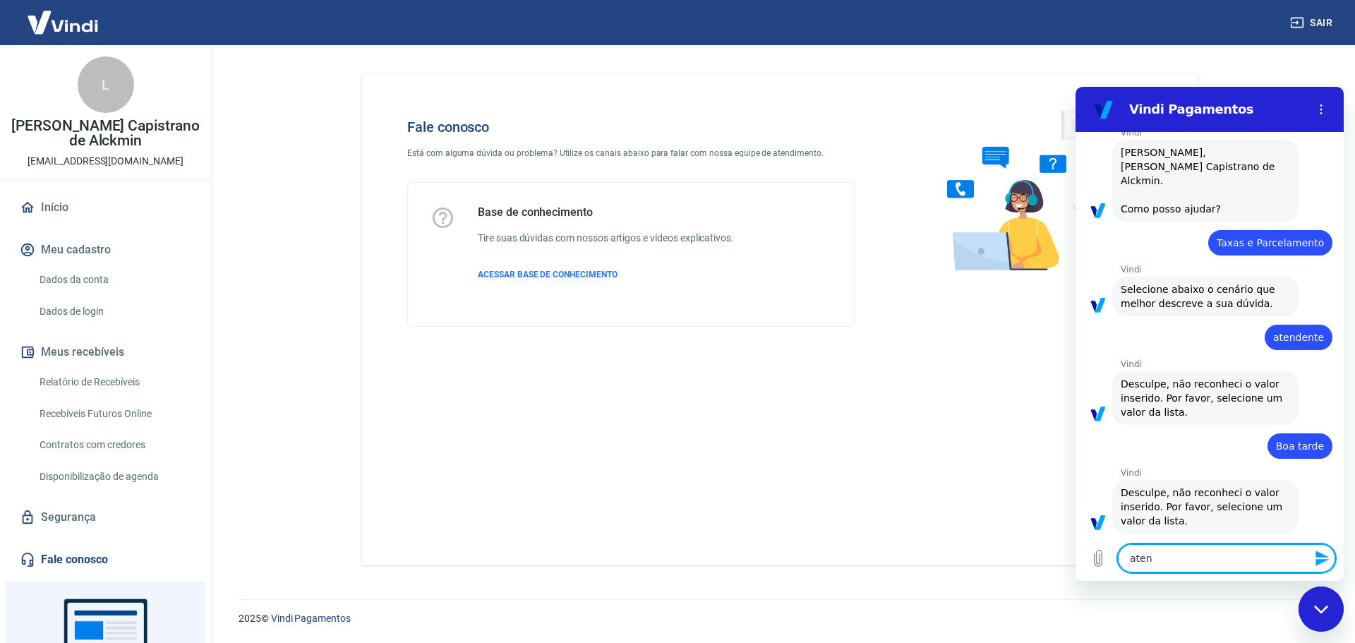
type textarea "atend"
type textarea "x"
type textarea "atende"
type textarea "x"
type textarea "atenden"
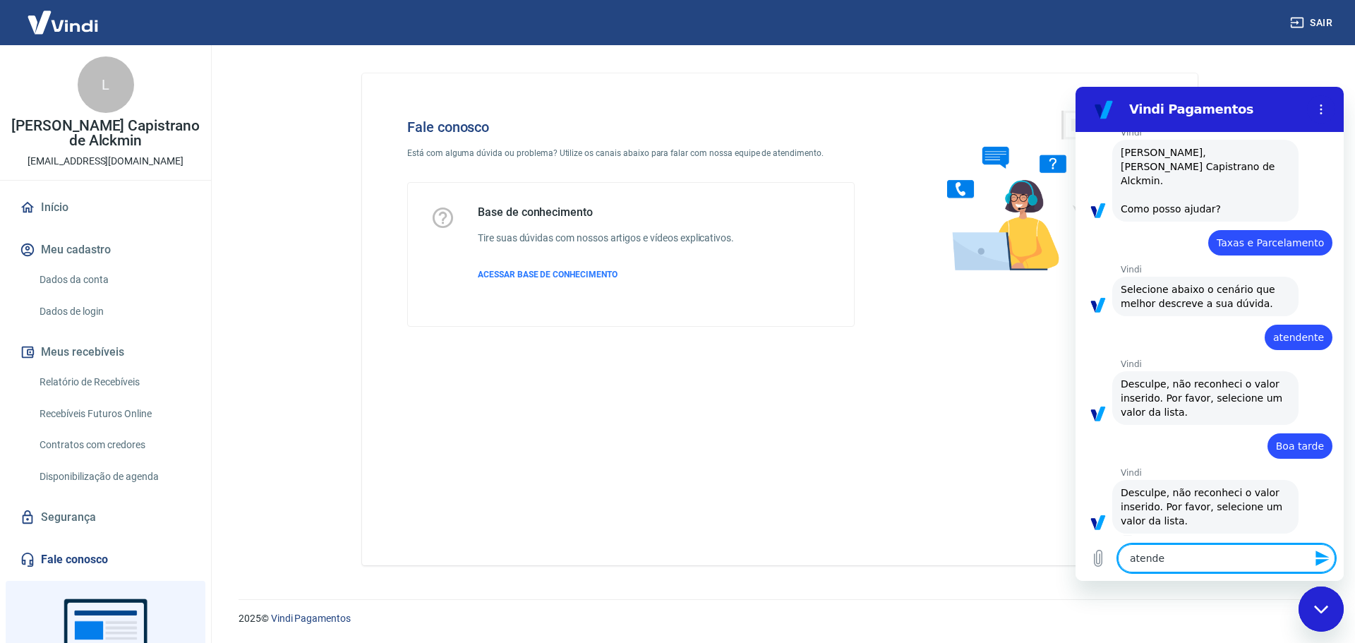
type textarea "x"
type textarea "atendent"
type textarea "x"
type textarea "atendente"
type textarea "x"
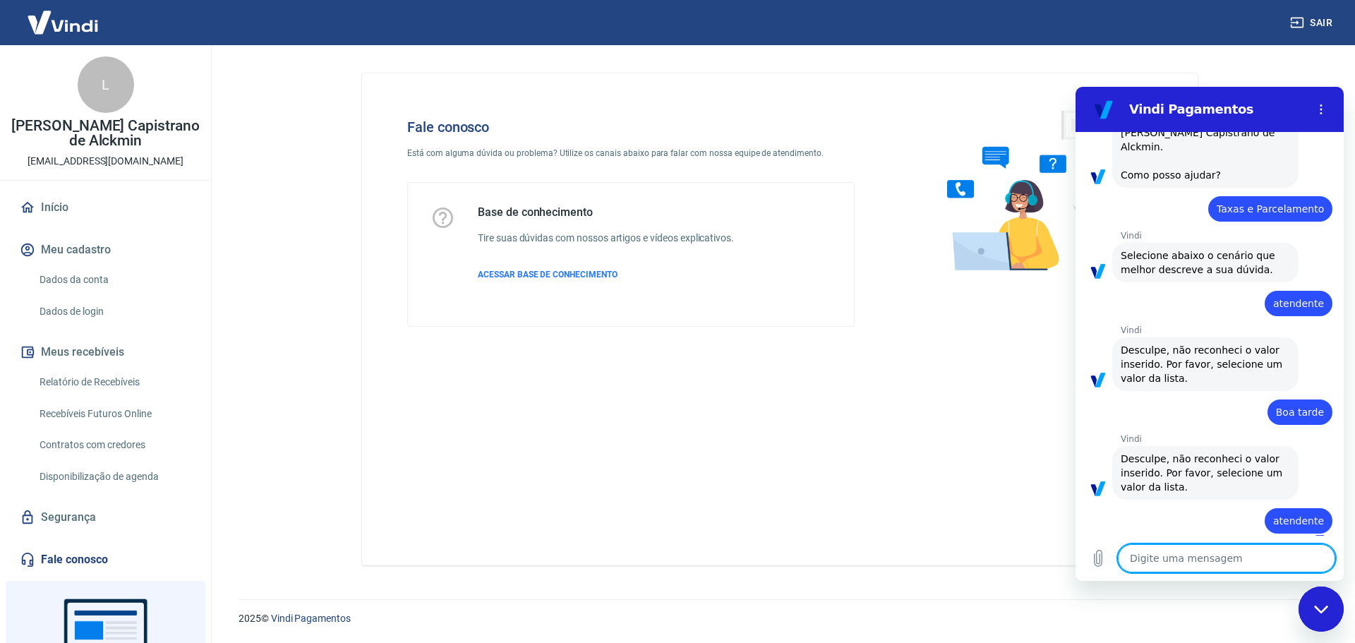
type textarea "x"
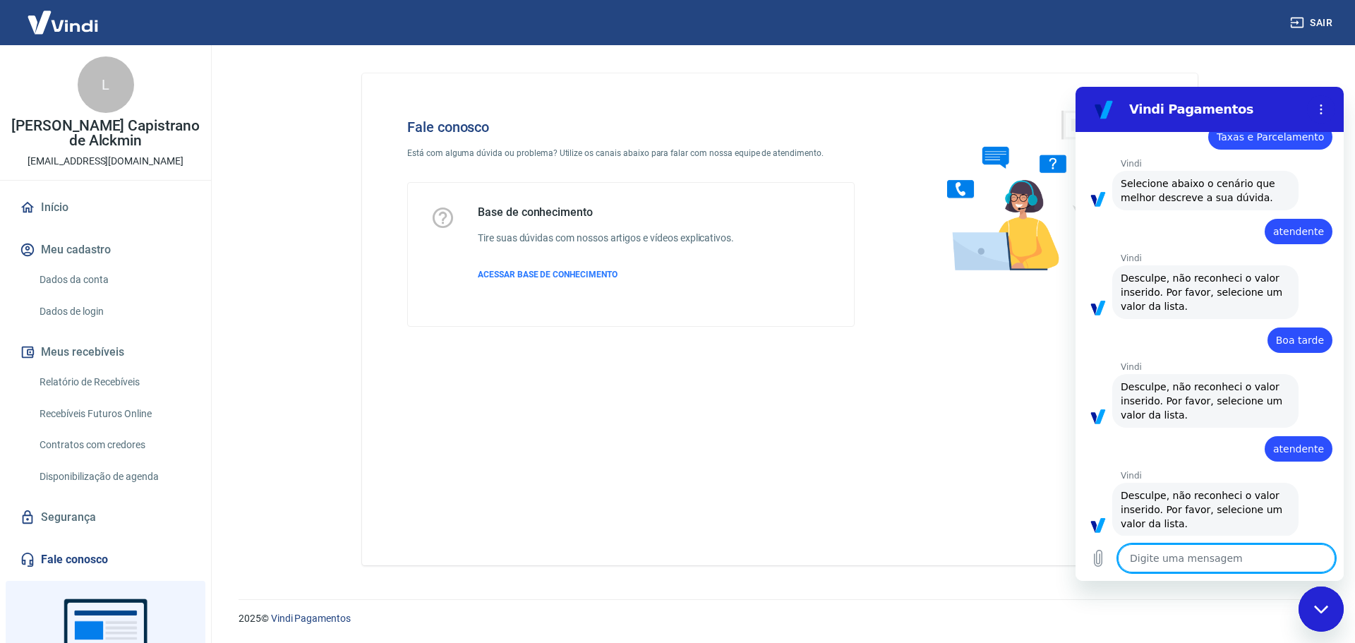
scroll to position [176, 0]
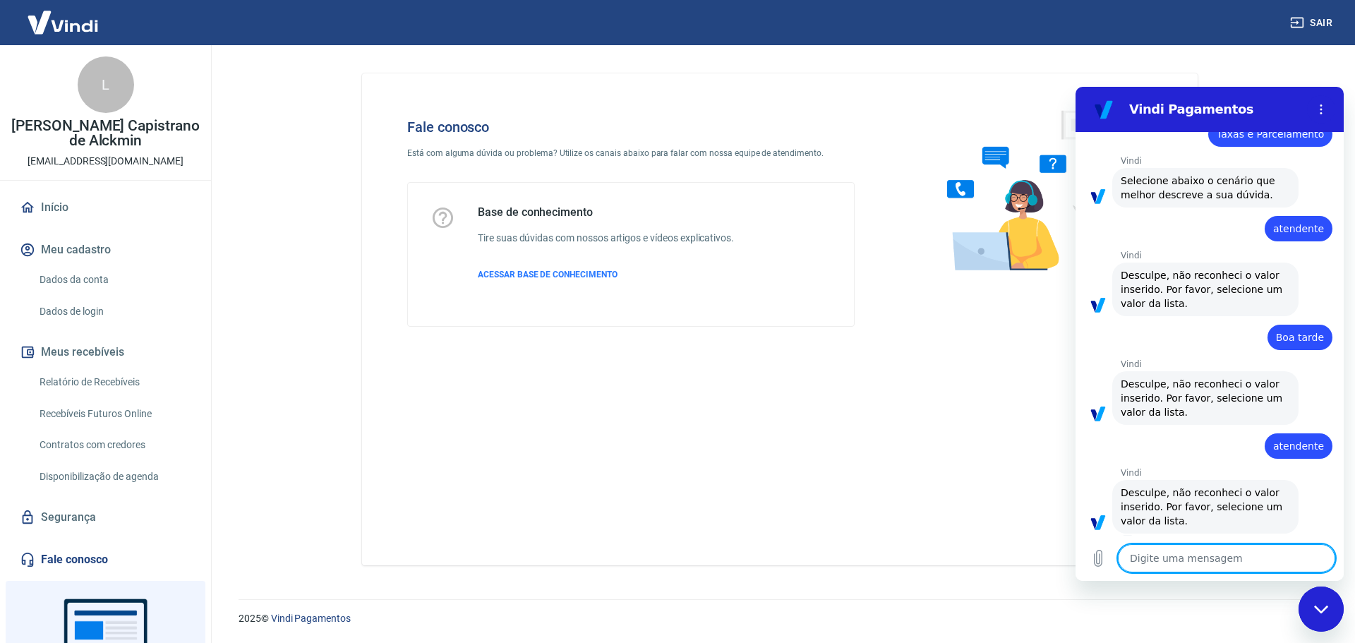
type textarea "a"
type textarea "x"
type textarea "at"
type textarea "x"
type textarea "atn"
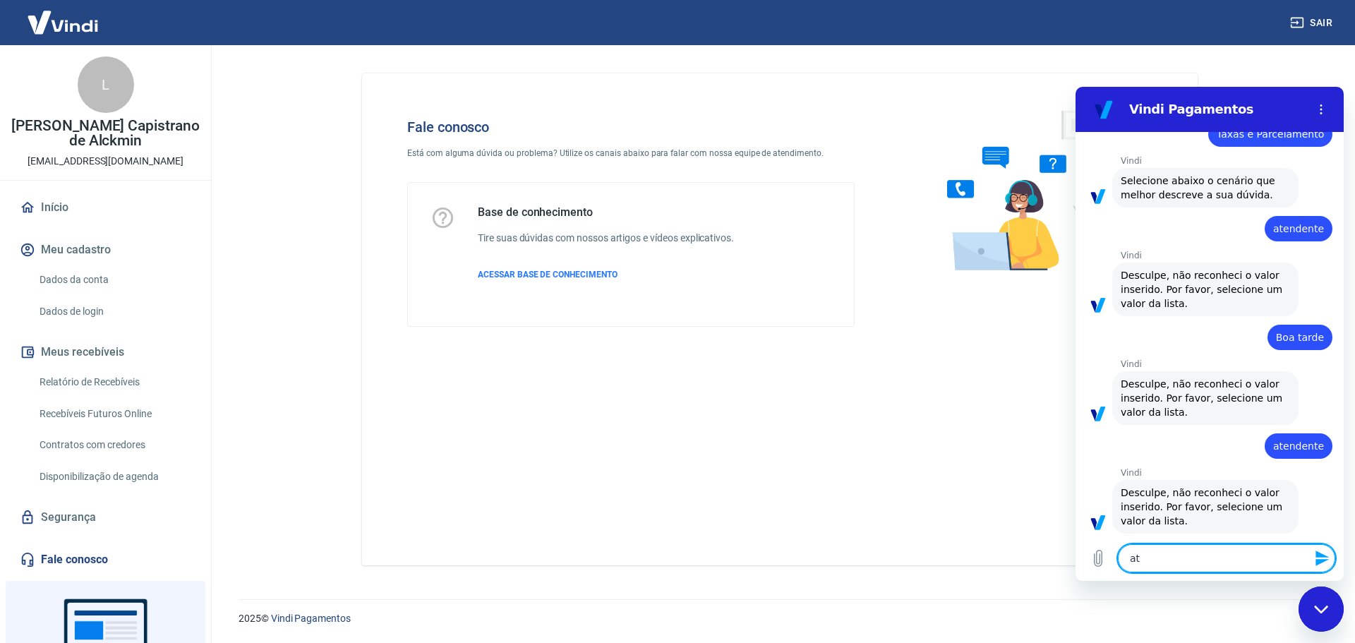
type textarea "x"
type textarea "atnd"
type textarea "x"
type textarea "atnde"
type textarea "x"
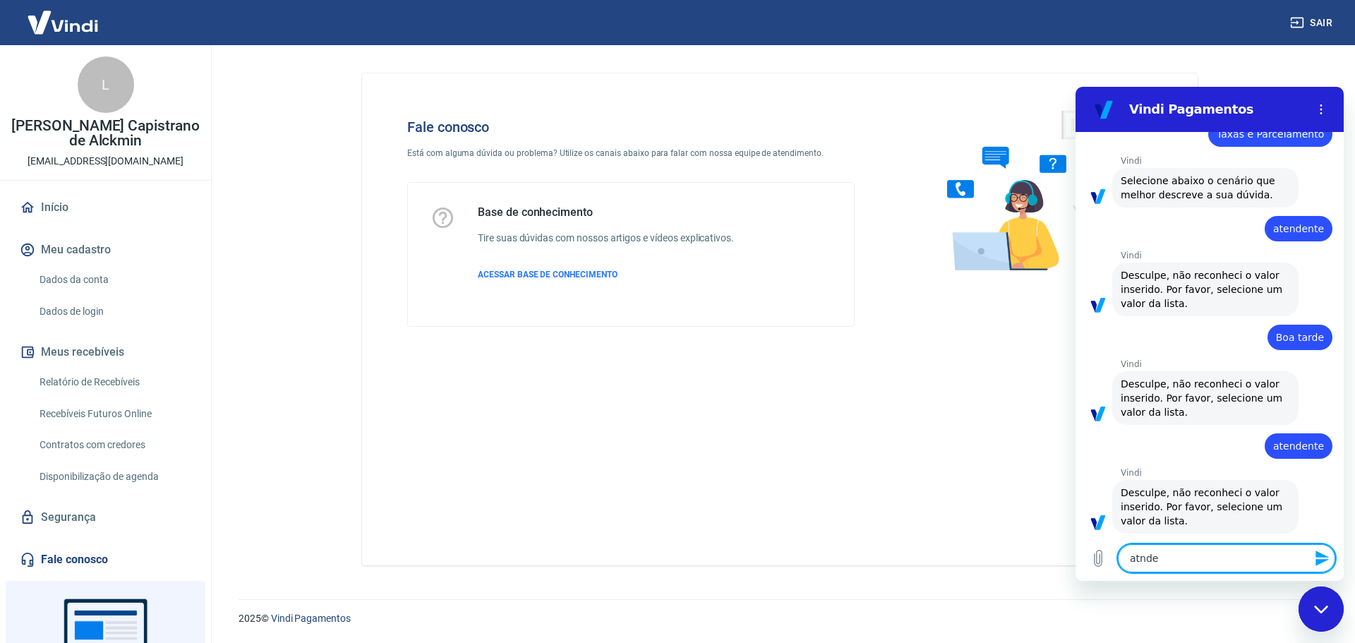
type textarea "atnd"
type textarea "x"
type textarea "atn"
type textarea "x"
type textarea "at"
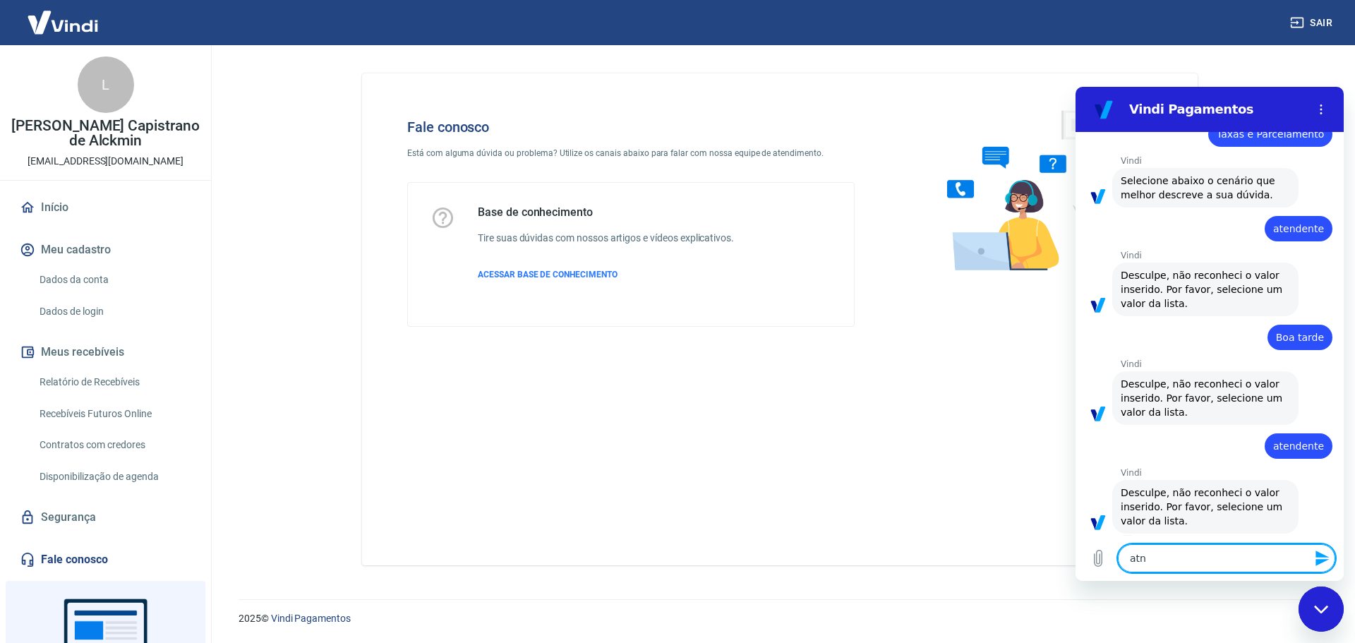
type textarea "x"
type textarea "a"
type textarea "x"
type textarea "ae"
type textarea "x"
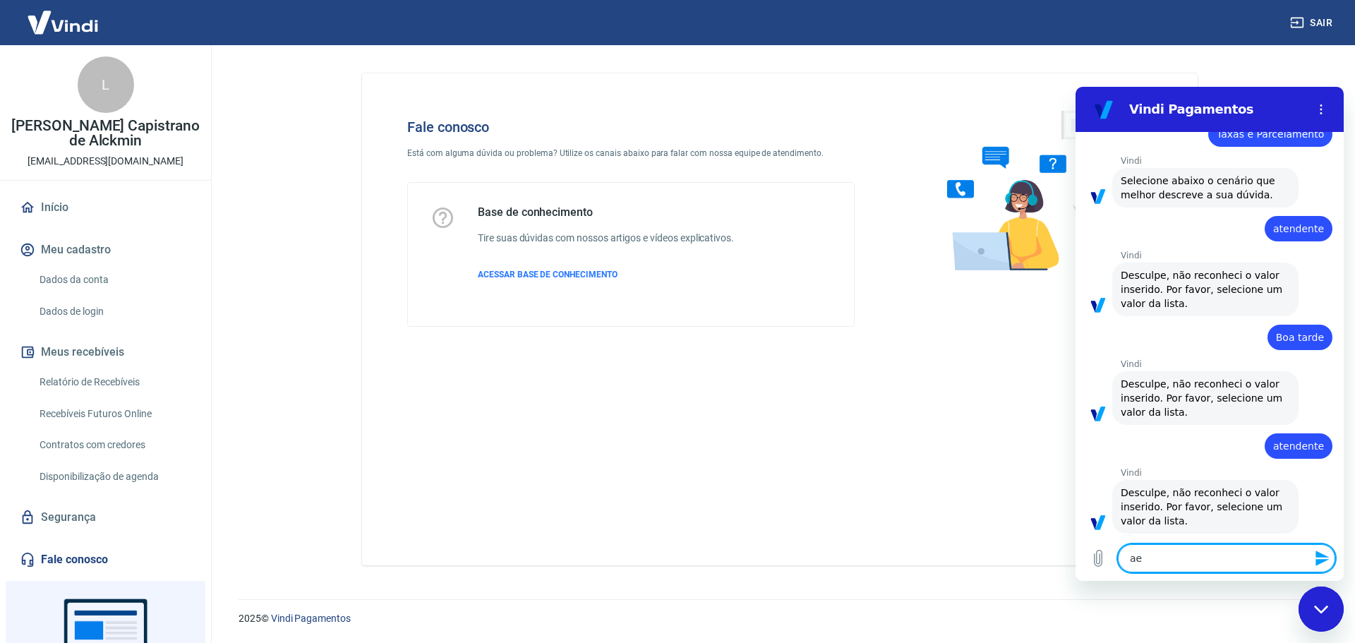
type textarea "a"
type textarea "x"
type textarea "at"
type textarea "x"
type textarea "ate"
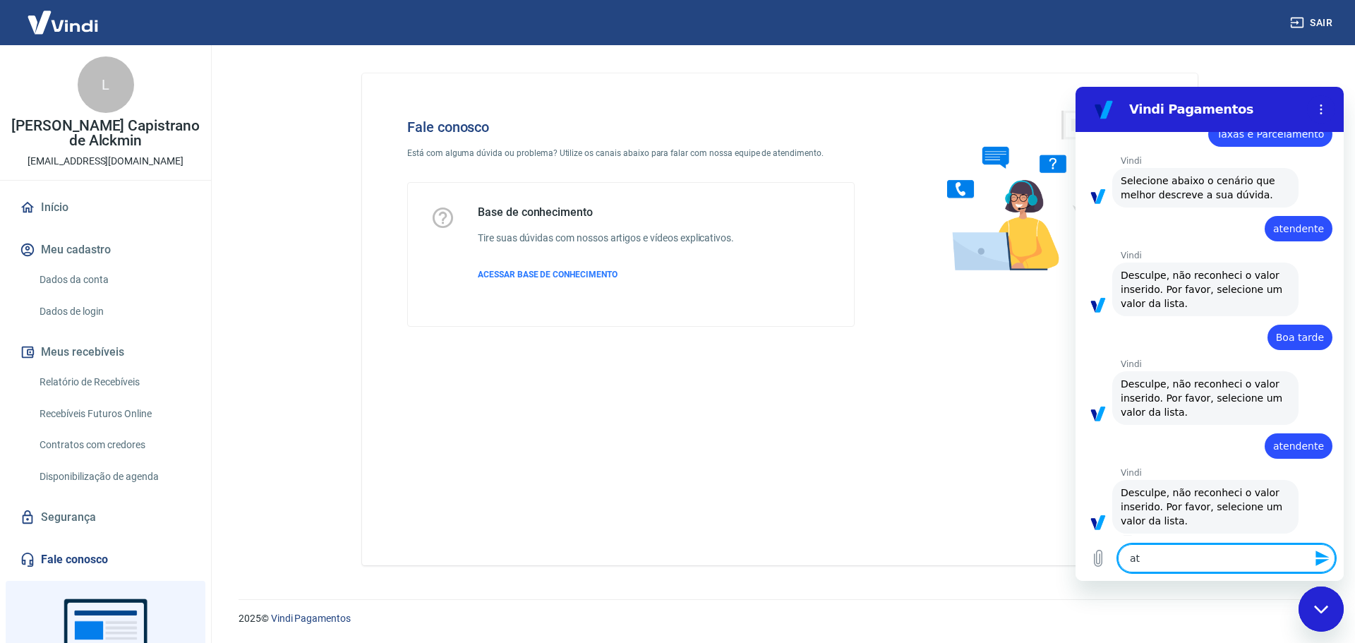
type textarea "x"
type textarea "aten"
type textarea "x"
type textarea "atend"
type textarea "x"
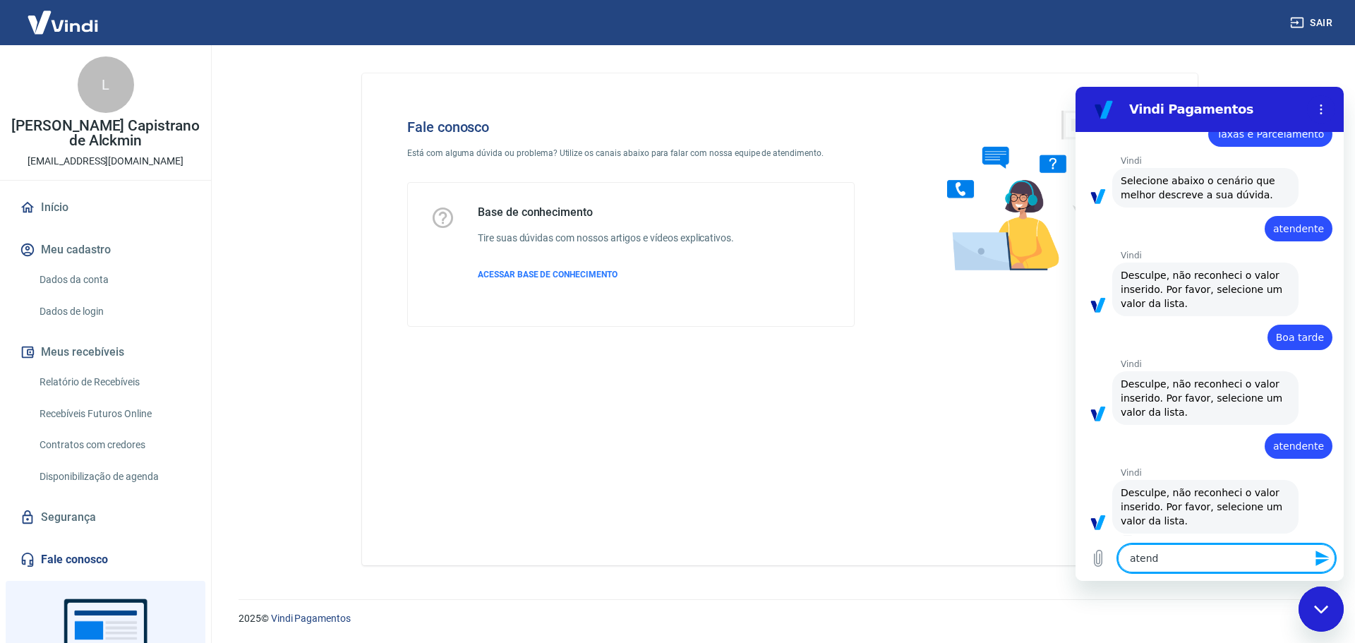
type textarea "atendn"
type textarea "x"
type textarea "atend"
type textarea "x"
type textarea "atende"
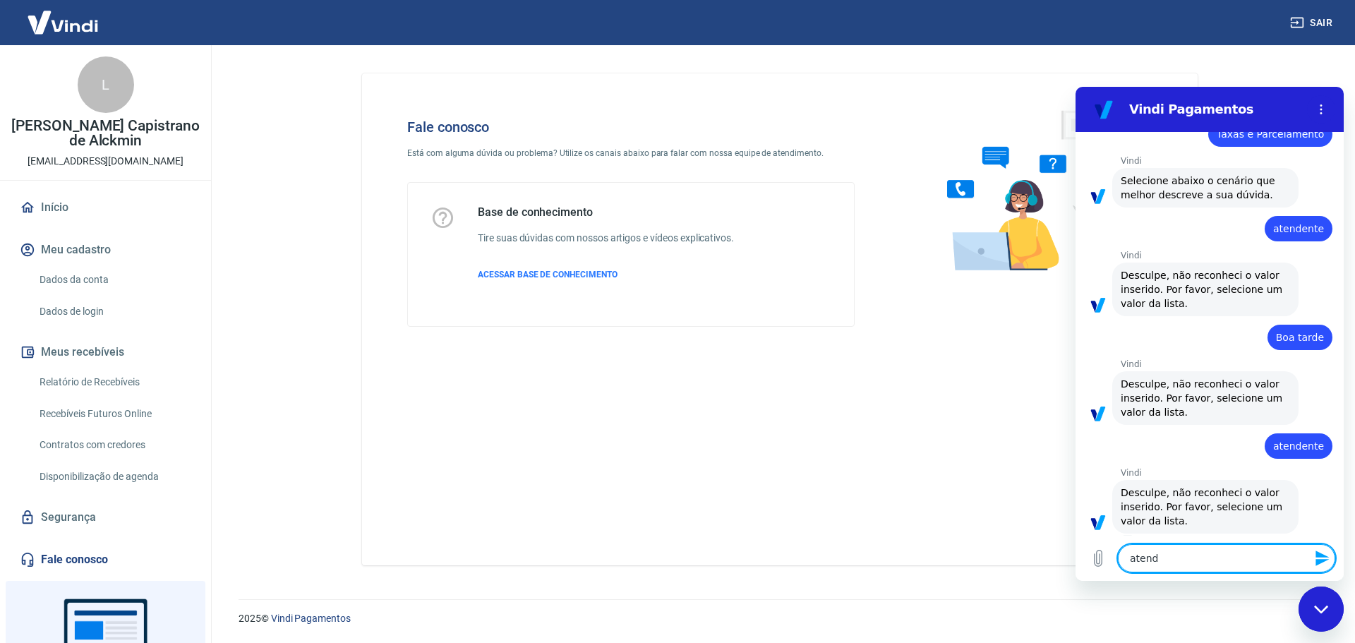
type textarea "x"
type textarea "atenden"
type textarea "x"
type textarea "atendent"
type textarea "x"
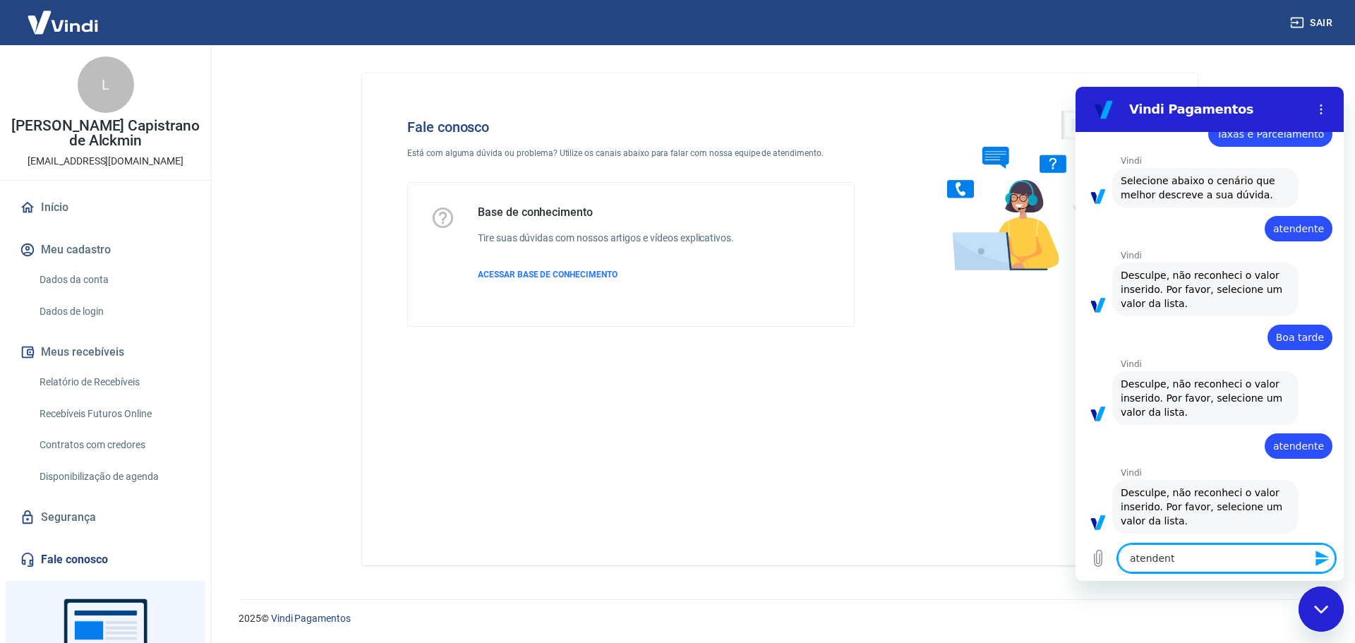
type textarea "atendente"
type textarea "x"
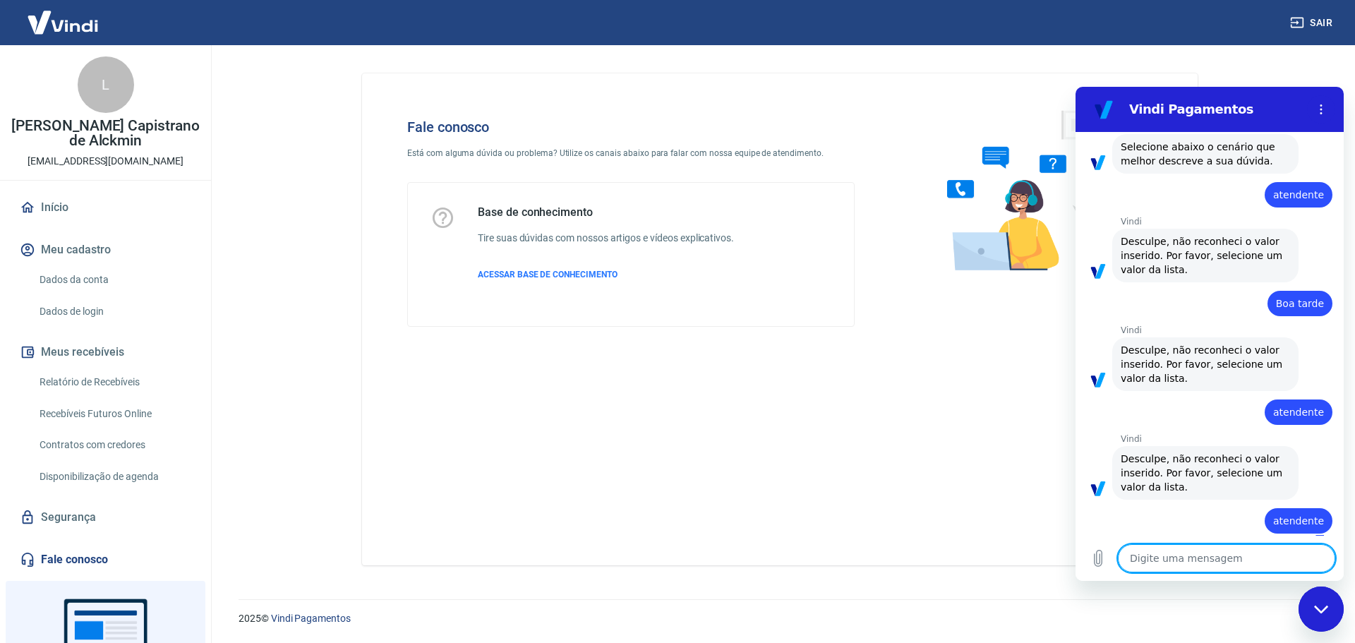
type textarea "x"
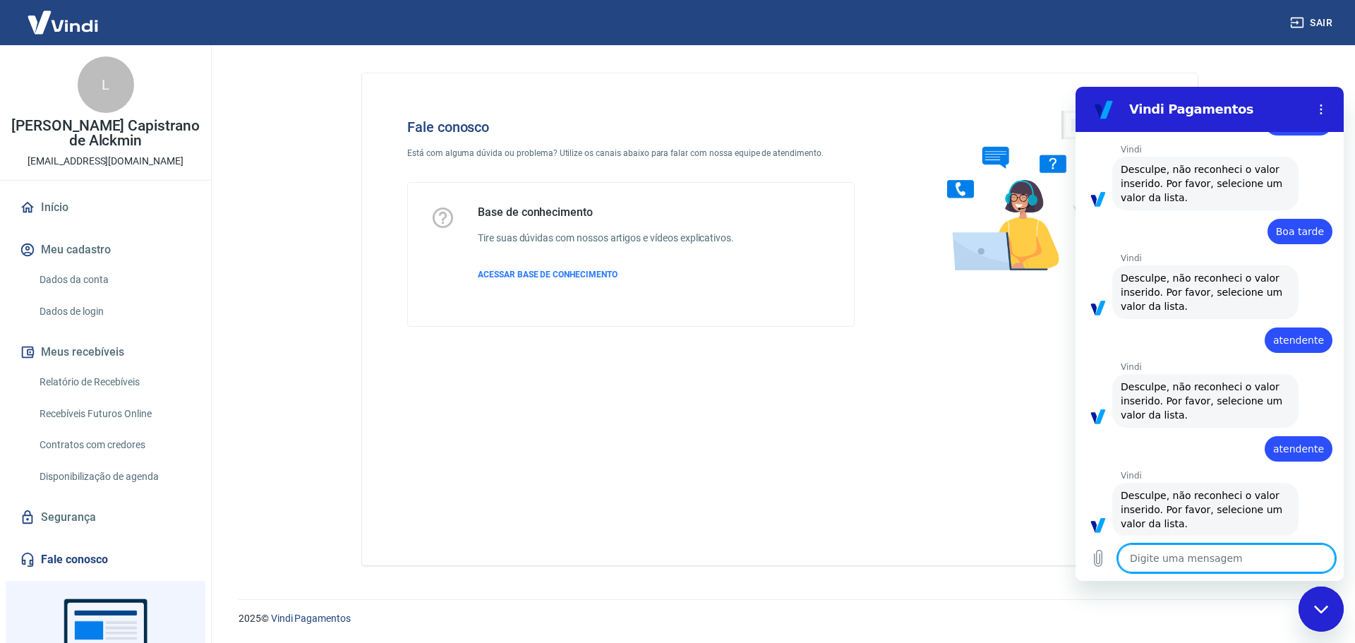
scroll to position [284, 0]
